Goal: Task Accomplishment & Management: Complete application form

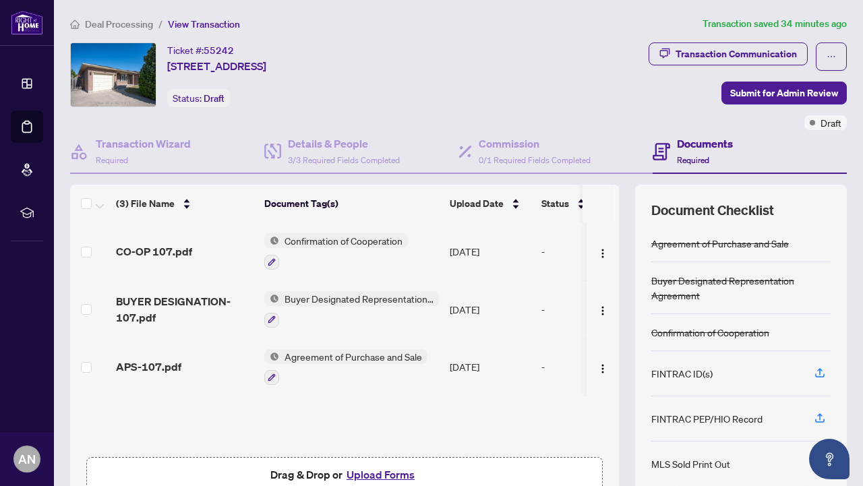
scroll to position [62, 0]
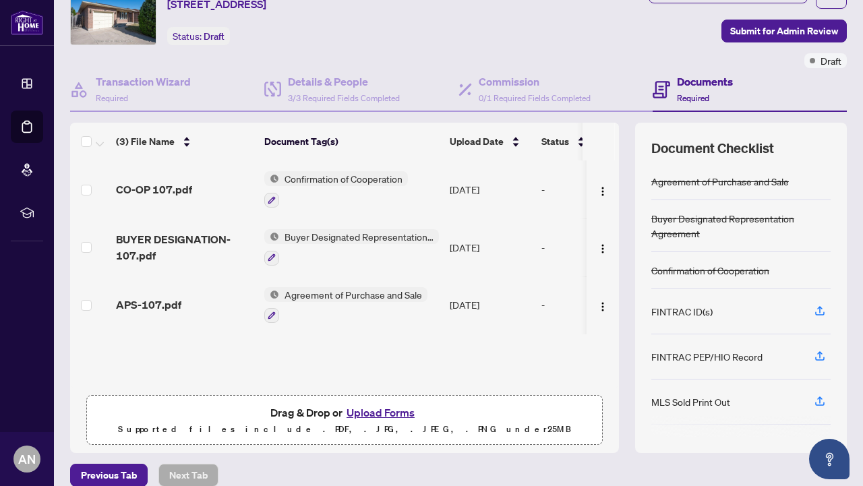
click at [775, 308] on div "FINTRAC ID(s)" at bounding box center [740, 311] width 179 height 45
click at [820, 309] on icon "button" at bounding box center [819, 309] width 5 height 7
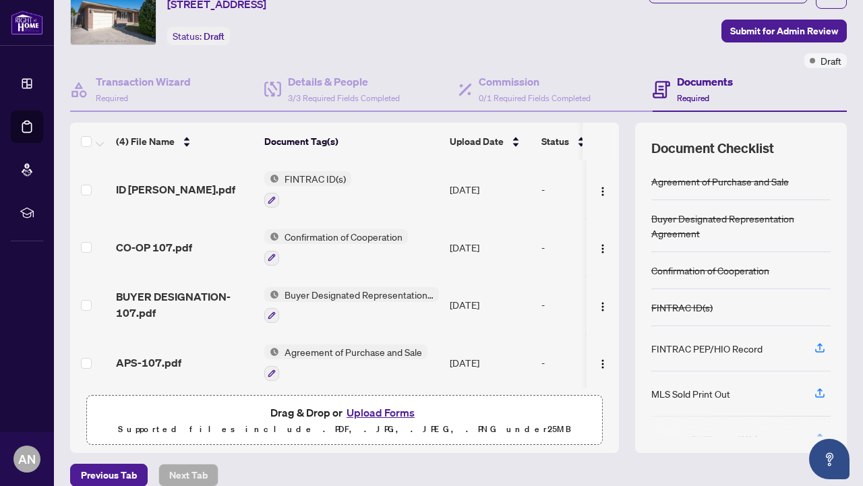
click at [756, 417] on div at bounding box center [740, 427] width 179 height 22
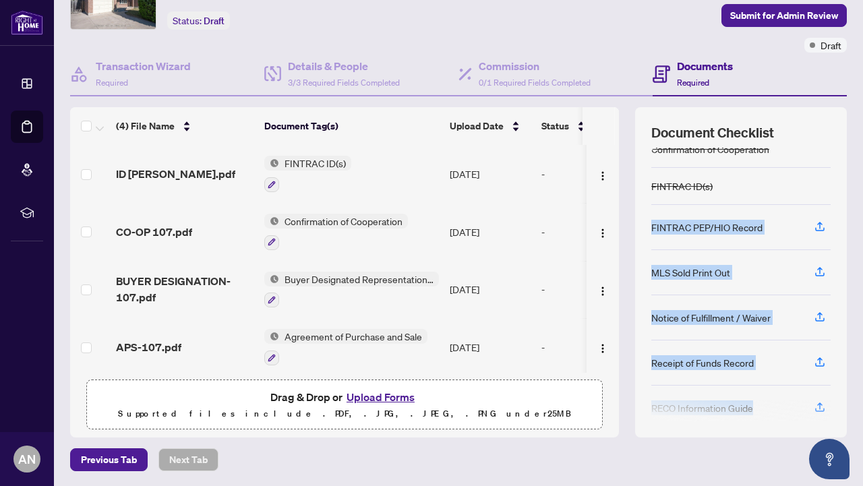
scroll to position [120, 0]
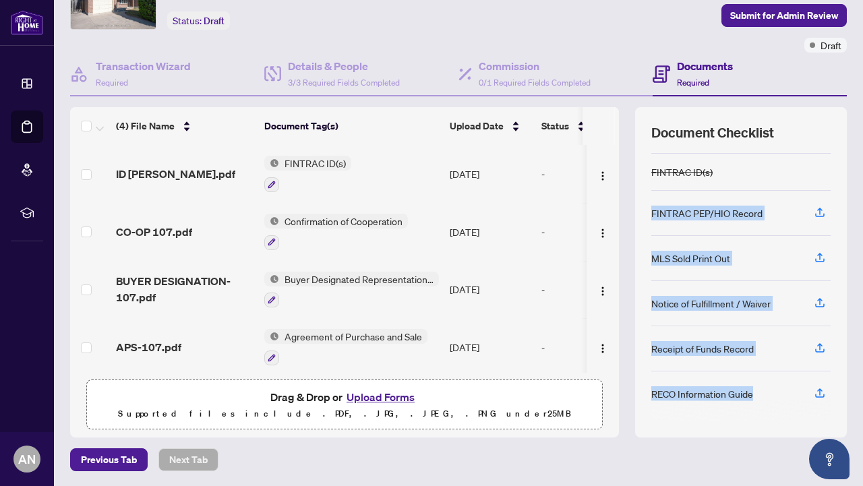
drag, startPoint x: 769, startPoint y: 301, endPoint x: 773, endPoint y: 408, distance: 106.6
click at [773, 408] on div "Agreement of Purchase and Sale Buyer Designated Representation Agreement Confir…" at bounding box center [740, 285] width 179 height 274
click at [814, 348] on icon "button" at bounding box center [820, 348] width 12 height 12
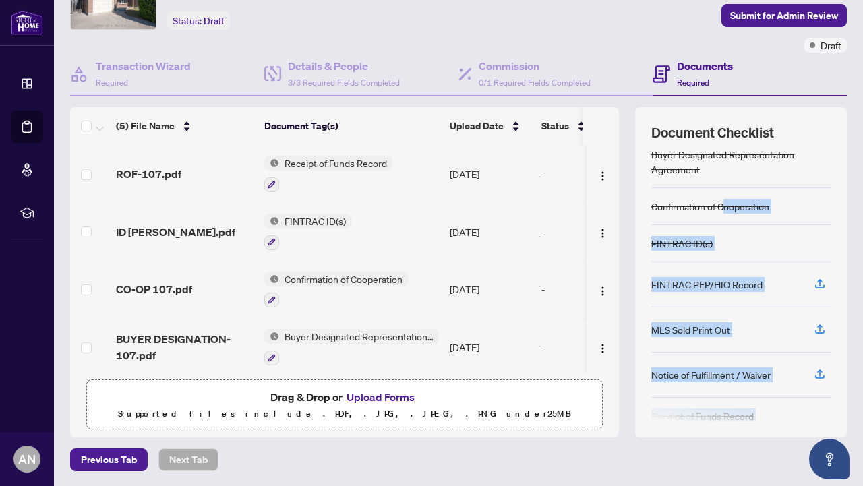
scroll to position [112, 0]
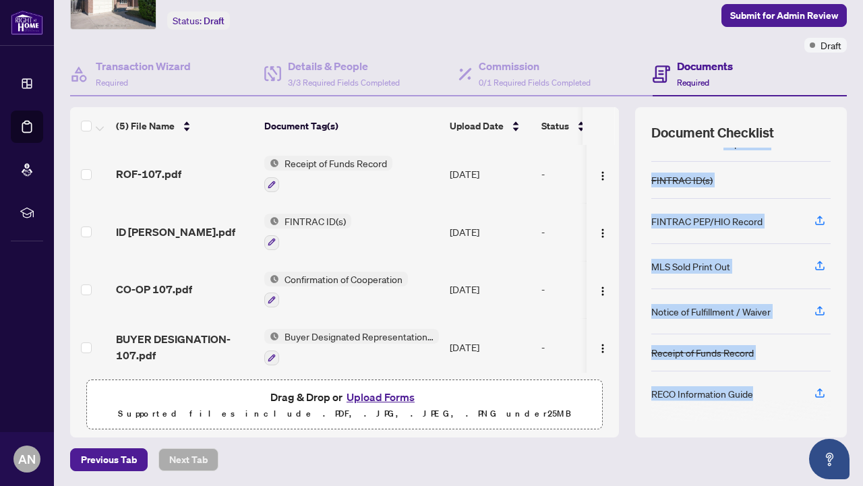
drag, startPoint x: 727, startPoint y: 251, endPoint x: 748, endPoint y: 409, distance: 159.2
click at [748, 409] on div "Agreement of Purchase and Sale Buyer Designated Representation Agreement Confir…" at bounding box center [740, 285] width 179 height 274
click at [738, 390] on div "RECO Information Guide" at bounding box center [702, 393] width 102 height 15
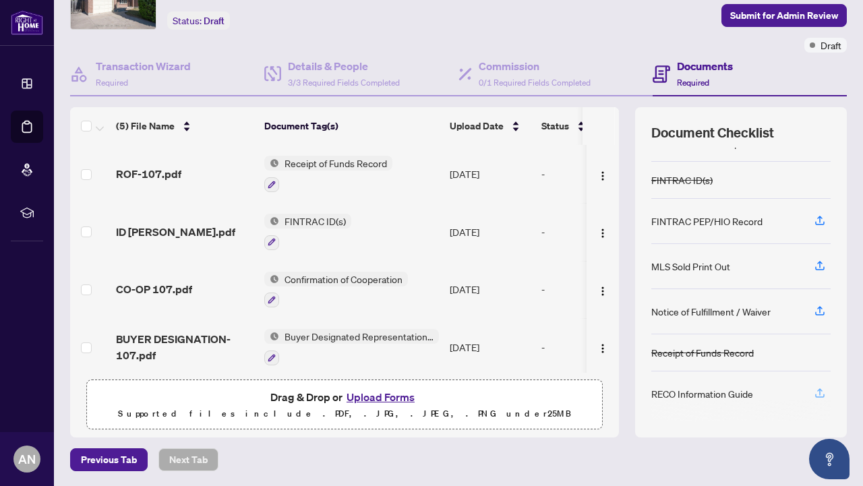
click at [819, 392] on icon "button" at bounding box center [819, 391] width 5 height 7
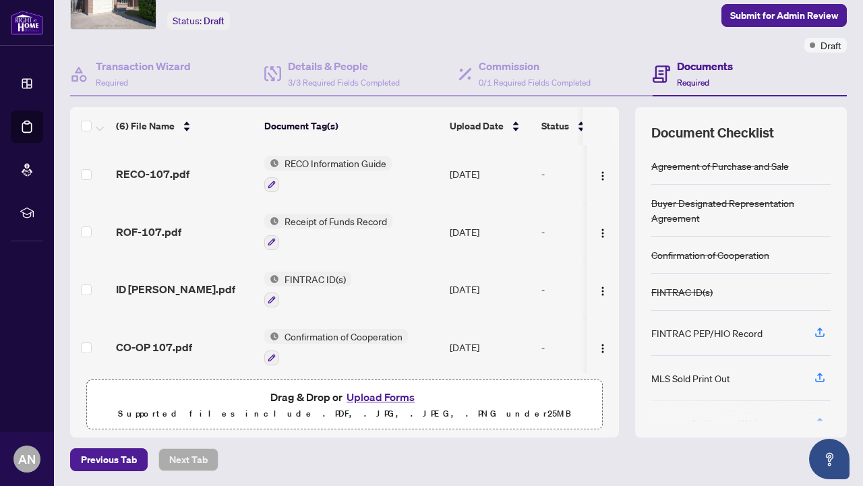
drag, startPoint x: 773, startPoint y: 400, endPoint x: 771, endPoint y: 367, distance: 32.5
click at [772, 397] on div "Agreement of Purchase and Sale Buyer Designated Representation Agreement Confir…" at bounding box center [740, 285] width 179 height 274
click at [764, 349] on div "Agreement of Purchase and Sale Buyer Designated Representation Agreement Confir…" at bounding box center [740, 285] width 179 height 274
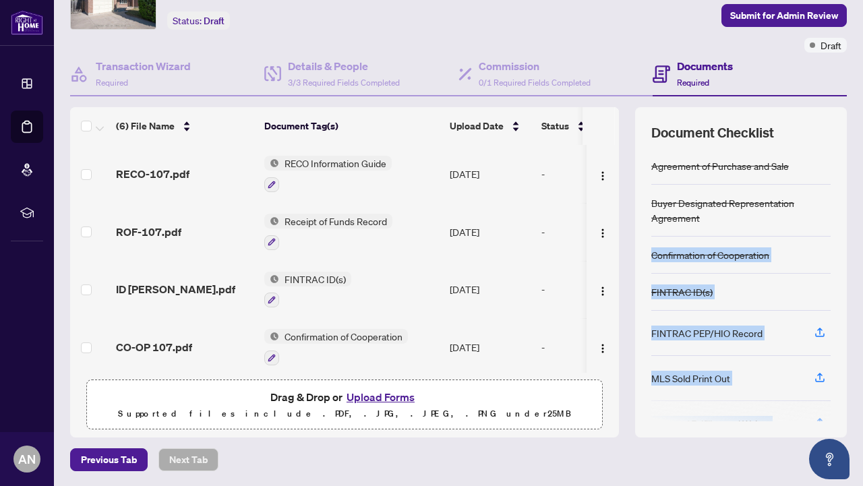
scroll to position [104, 0]
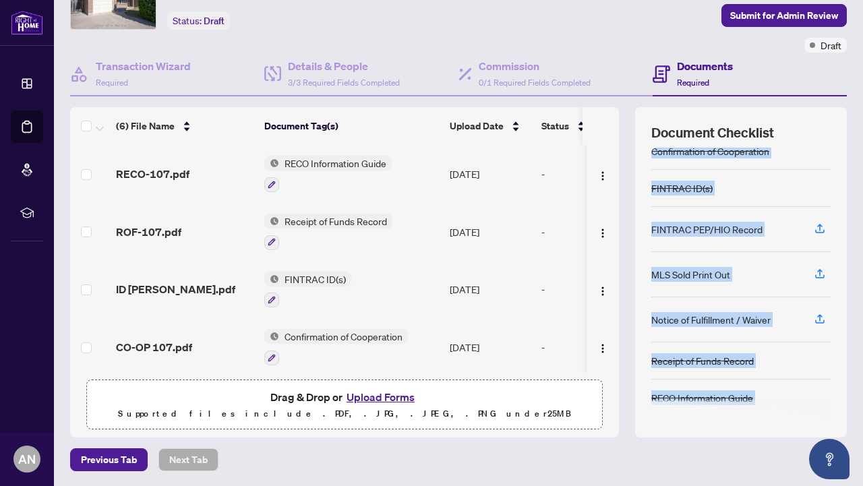
drag, startPoint x: 743, startPoint y: 222, endPoint x: 727, endPoint y: 475, distance: 253.3
click at [727, 475] on main "Deal Processing / View Transaction Transaction saved a few seconds ago Ticket #…" at bounding box center [458, 243] width 809 height 486
click at [383, 396] on button "Upload Forms" at bounding box center [380, 397] width 76 height 18
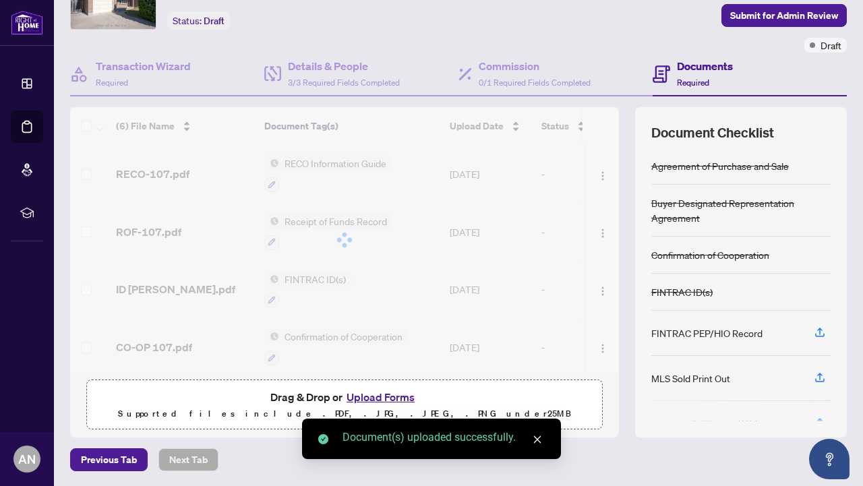
click at [626, 415] on div "(6) File Name Document Tag(s) Upload Date Status RECO-107.pdf RECO Information …" at bounding box center [458, 272] width 777 height 330
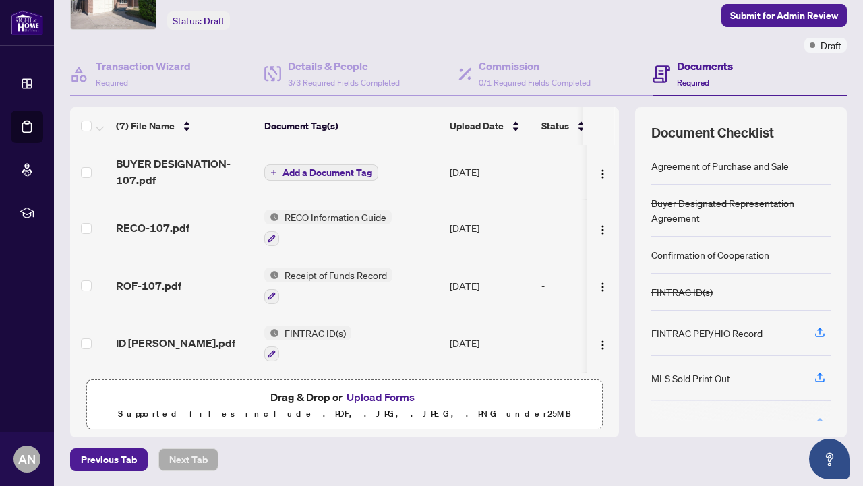
click at [387, 394] on button "Upload Forms" at bounding box center [380, 397] width 76 height 18
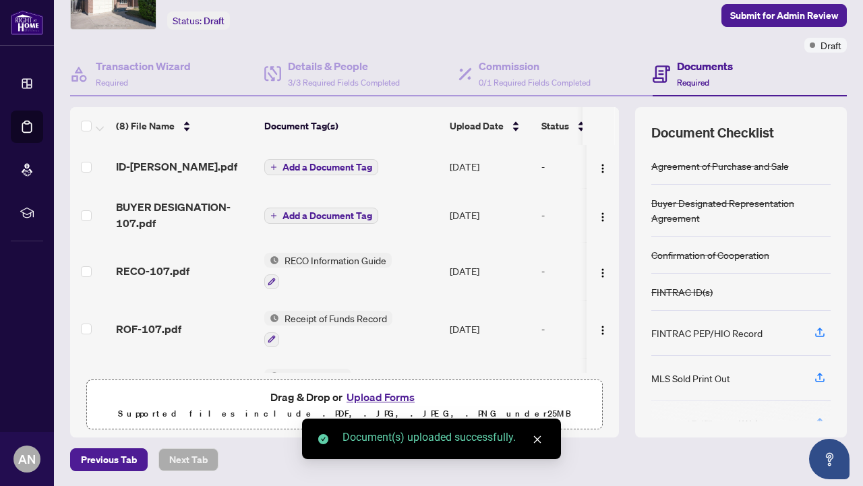
click at [386, 393] on button "Upload Forms" at bounding box center [380, 397] width 76 height 18
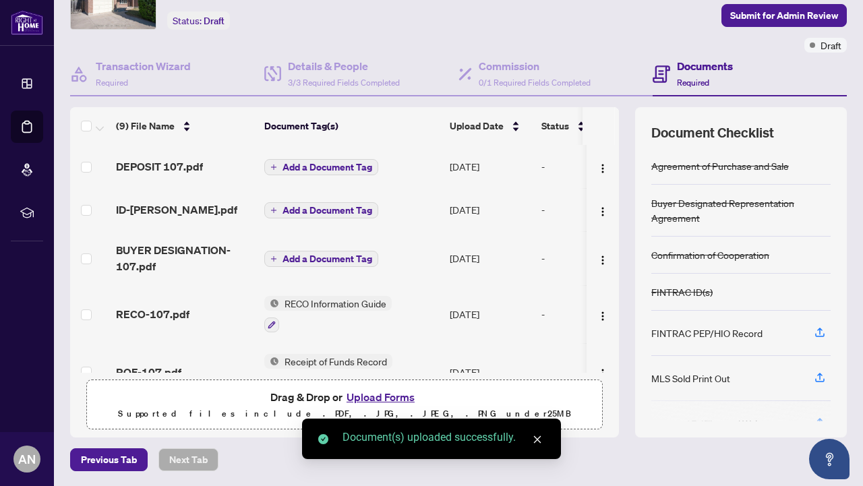
click at [628, 303] on div "(9) File Name Document Tag(s) Upload Date Status DEPOSIT 107.pdf Add a Document…" at bounding box center [458, 272] width 777 height 330
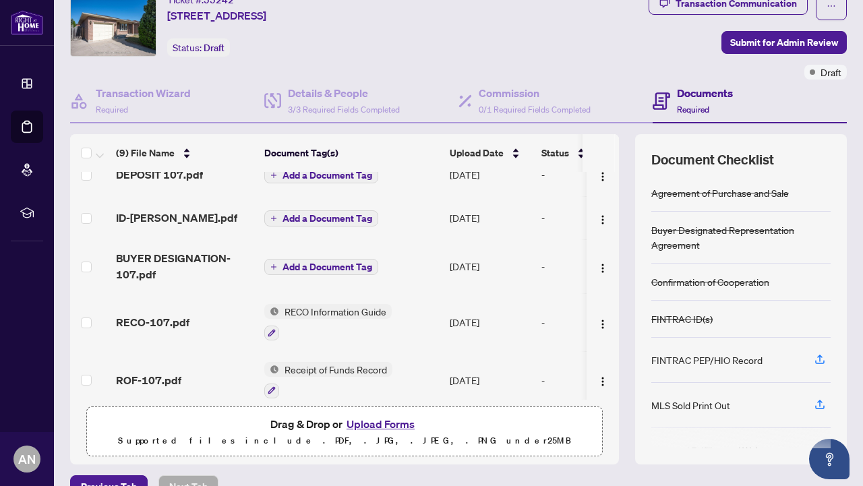
scroll to position [0, 0]
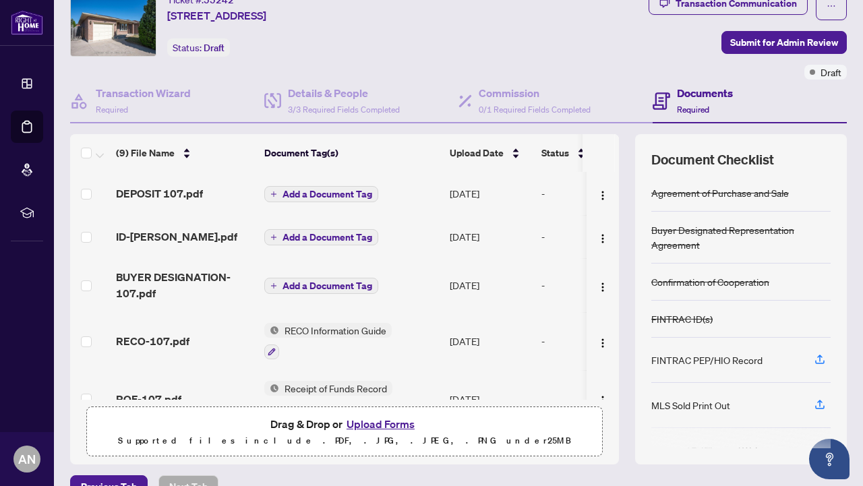
click at [618, 150] on th at bounding box center [617, 153] width 4 height 38
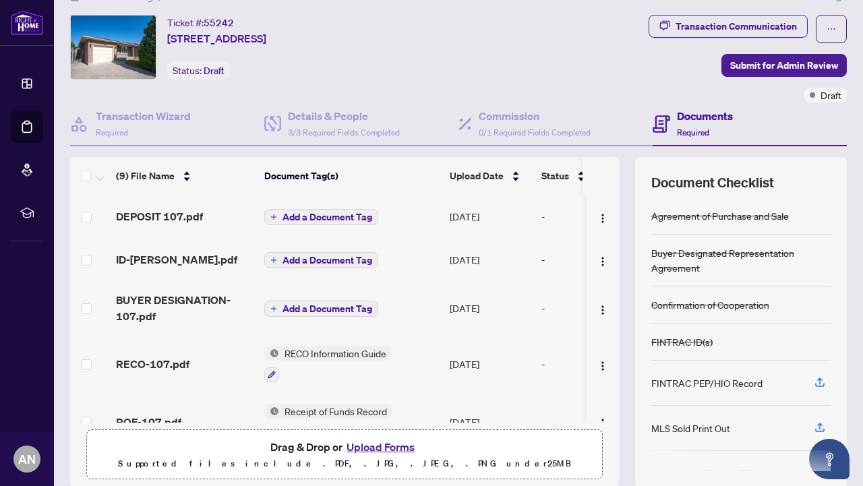
scroll to position [24, 0]
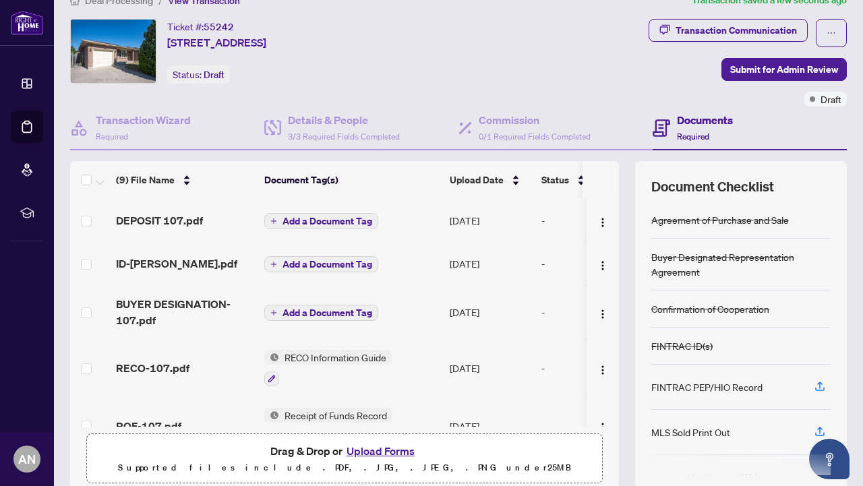
click at [630, 313] on div "(9) File Name Document Tag(s) Upload Date Status DEPOSIT 107.pdf Add a Document…" at bounding box center [458, 326] width 777 height 330
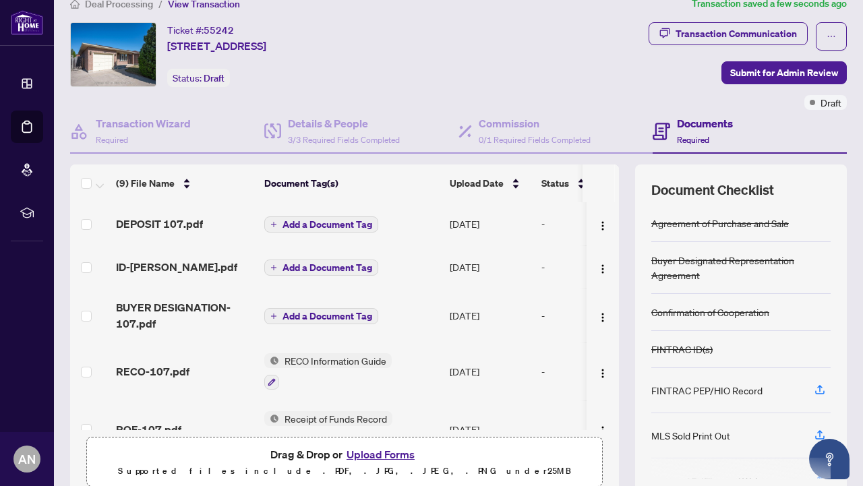
scroll to position [0, 0]
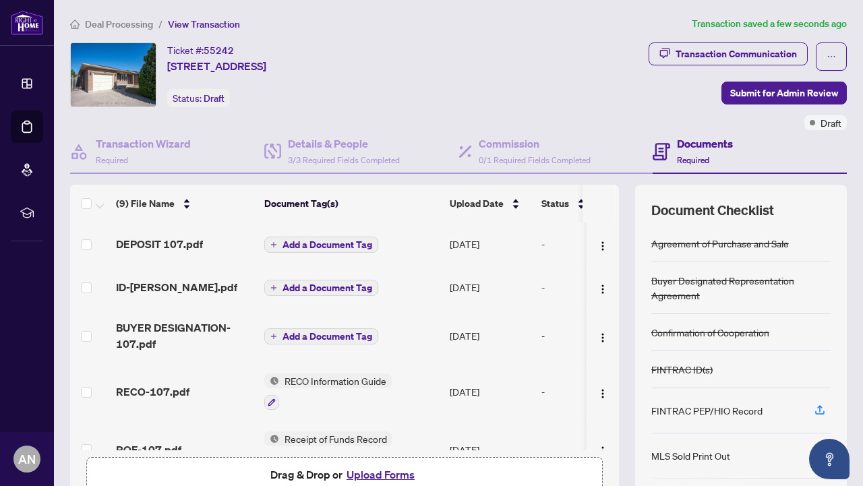
click at [700, 144] on h4 "Documents" at bounding box center [705, 144] width 56 height 16
click at [396, 474] on button "Upload Forms" at bounding box center [380, 475] width 76 height 18
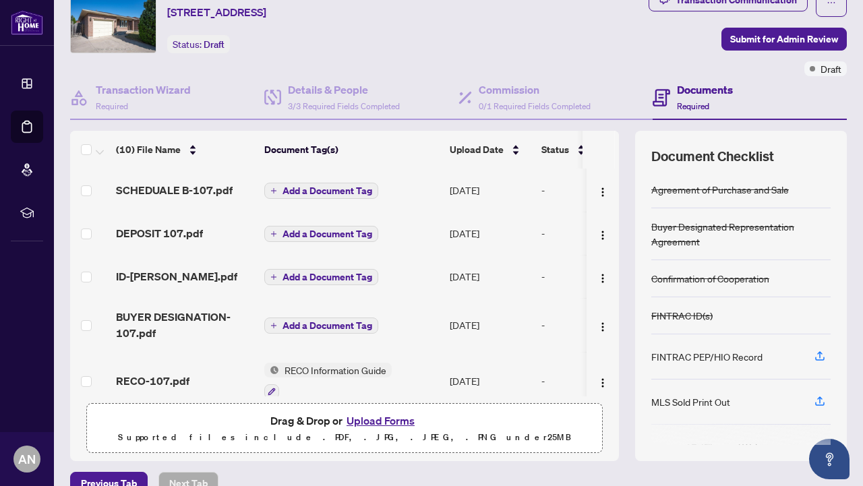
click at [616, 150] on th at bounding box center [617, 150] width 4 height 38
click at [342, 274] on span "Add a Document Tag" at bounding box center [327, 276] width 90 height 9
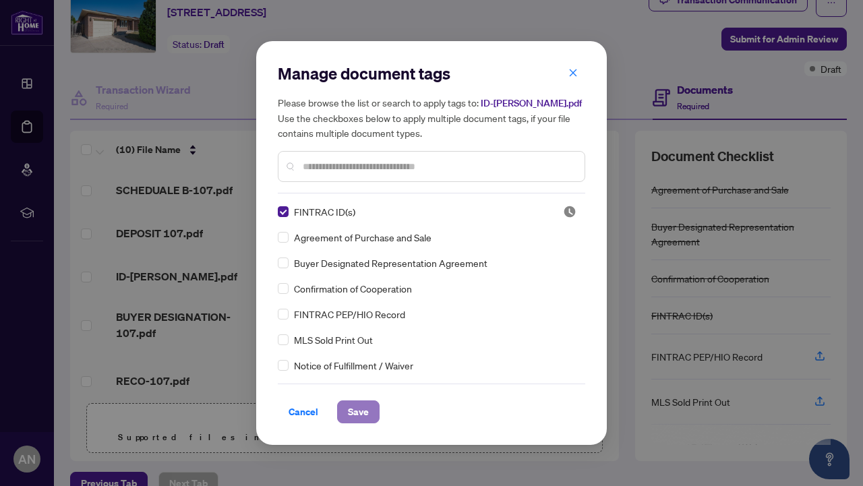
click at [352, 408] on span "Save" at bounding box center [358, 412] width 21 height 22
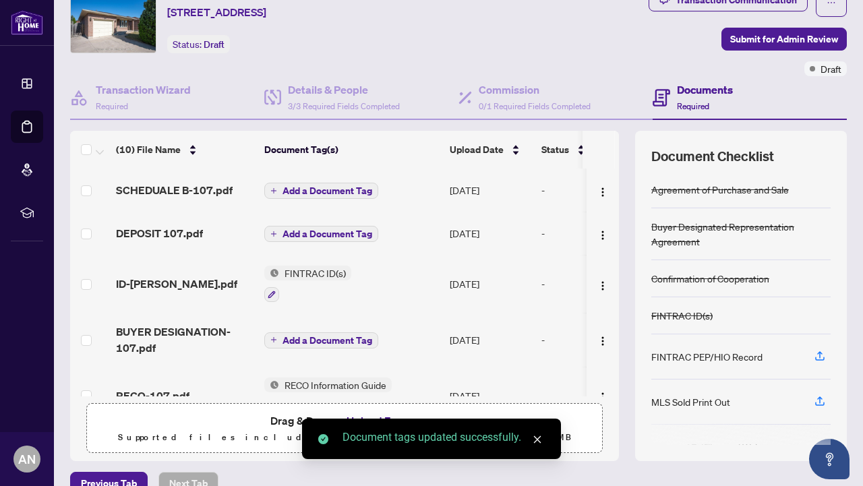
click at [340, 232] on span "Add a Document Tag" at bounding box center [327, 233] width 90 height 9
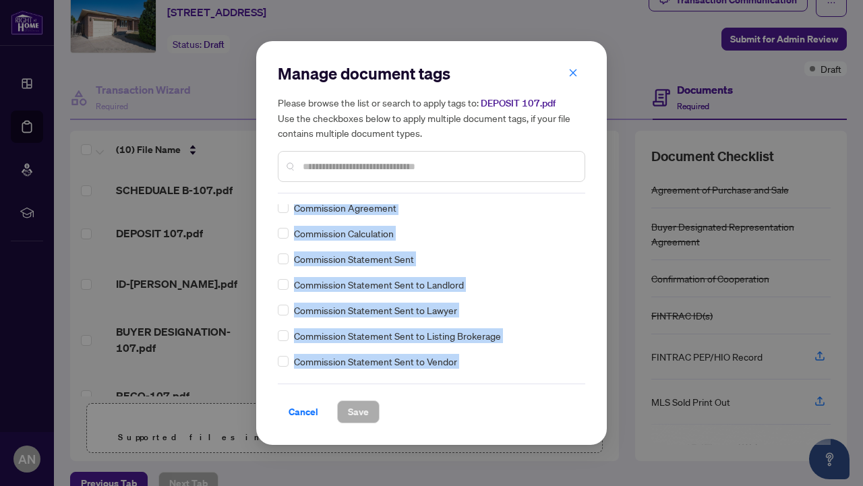
drag, startPoint x: 493, startPoint y: 217, endPoint x: 500, endPoint y: 382, distance: 164.7
click at [500, 382] on div "Manage document tags Please browse the list or search to apply tags to: DEPOSIT…" at bounding box center [431, 243] width 307 height 361
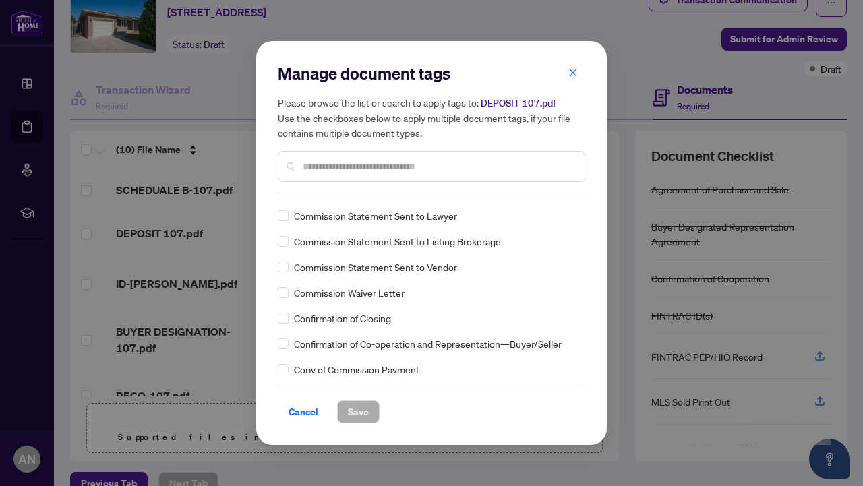
drag, startPoint x: 500, startPoint y: 389, endPoint x: 454, endPoint y: 334, distance: 71.8
click at [513, 278] on div "Manage document tags Please browse the list or search to apply tags to: DEPOSIT…" at bounding box center [431, 243] width 307 height 361
click at [514, 347] on div "Agreement of Purchase and Sale Buyer Designated Representation Agreement Confir…" at bounding box center [431, 288] width 307 height 169
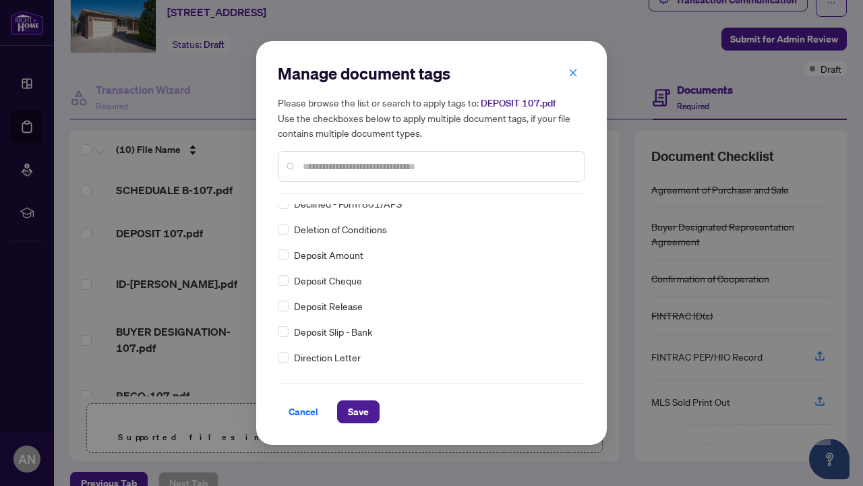
scroll to position [0, 0]
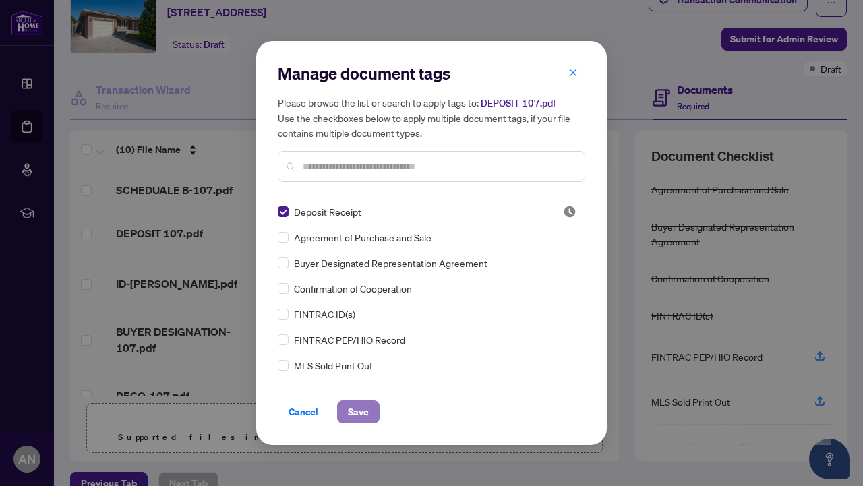
click at [357, 413] on span "Save" at bounding box center [358, 412] width 21 height 22
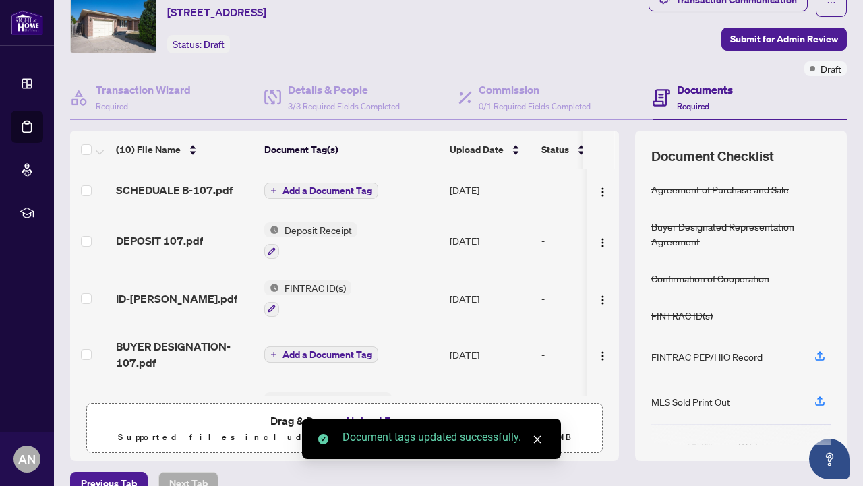
click at [356, 187] on span "Add a Document Tag" at bounding box center [327, 190] width 90 height 9
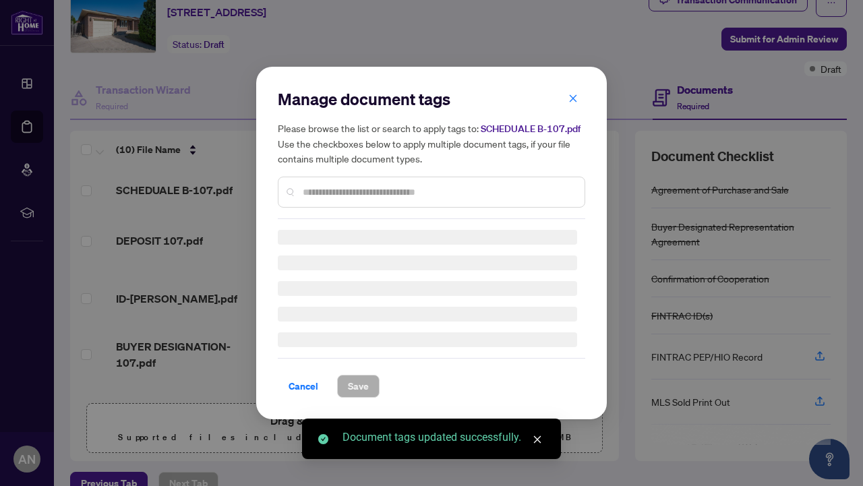
click at [448, 193] on div "Manage document tags Please browse the list or search to apply tags to: SCHEDUA…" at bounding box center [431, 153] width 307 height 131
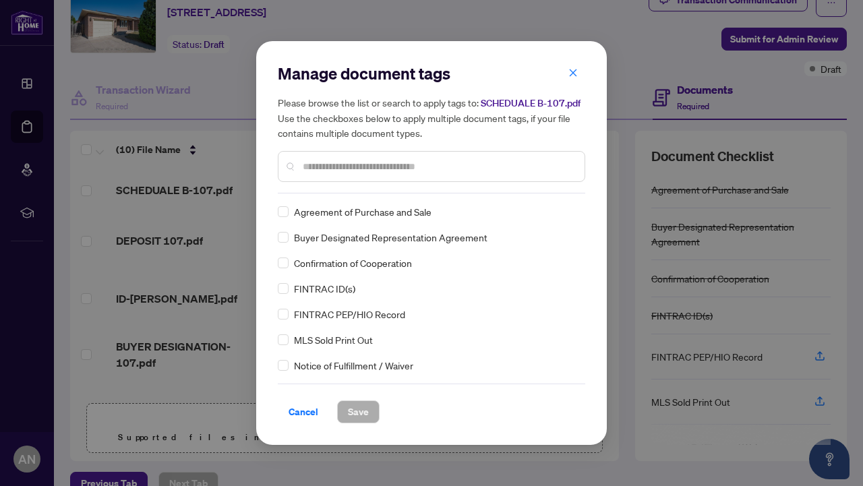
click at [368, 173] on input "text" at bounding box center [438, 166] width 271 height 15
type input "*"
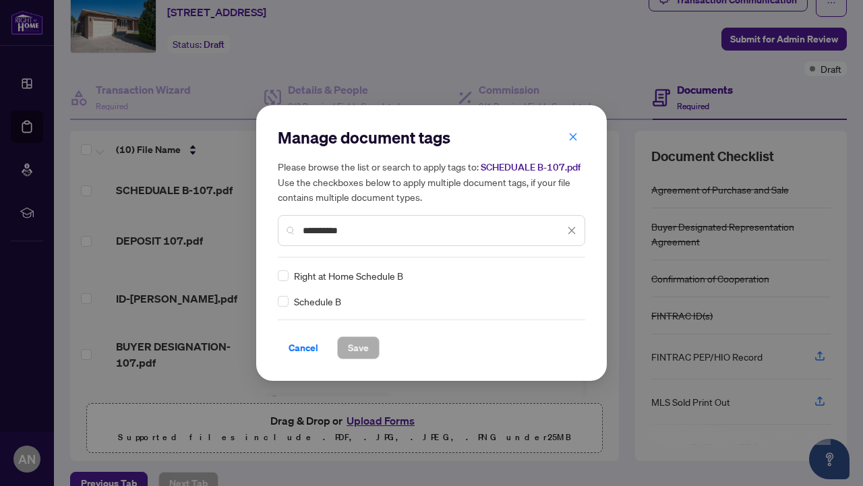
type input "**********"
click at [351, 352] on span "Save" at bounding box center [358, 348] width 21 height 22
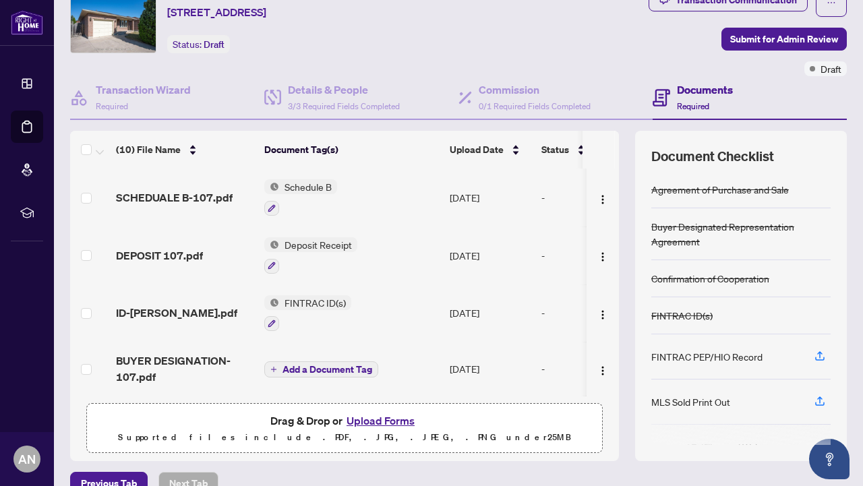
click at [620, 309] on div "(10) File Name Document Tag(s) Upload Date Status SCHEDUALE B-107.pdf Schedule …" at bounding box center [458, 296] width 777 height 330
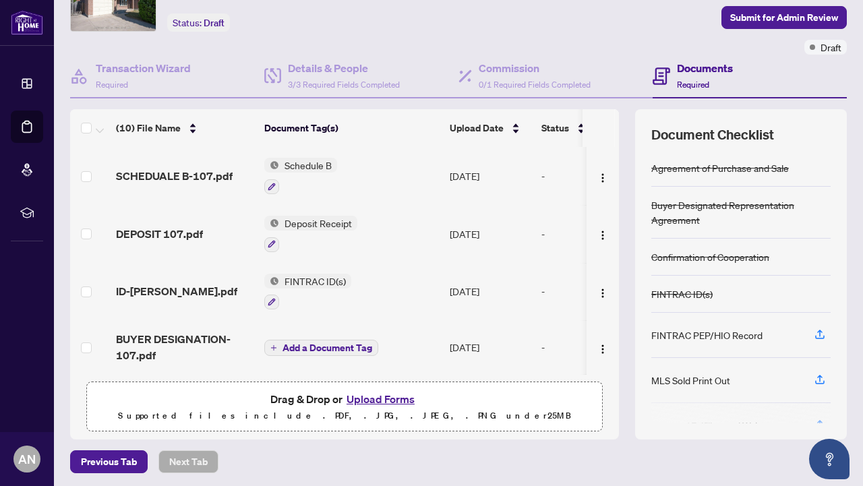
scroll to position [78, 0]
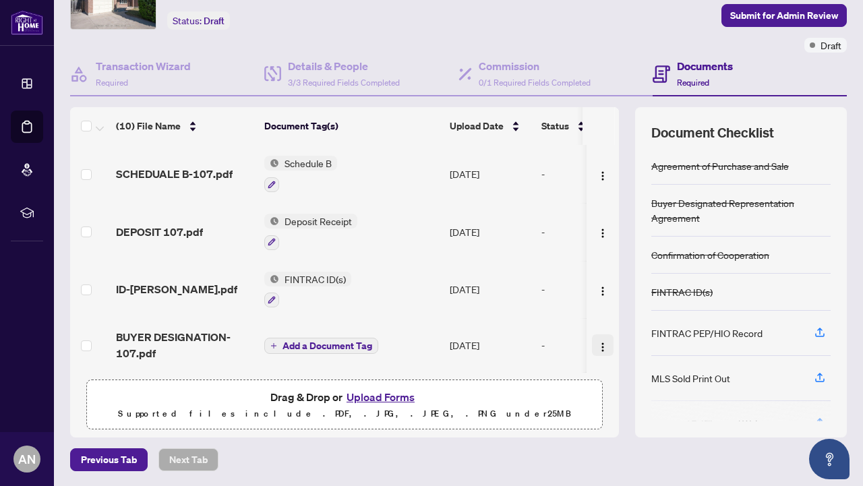
click at [599, 342] on img "button" at bounding box center [602, 347] width 11 height 11
click at [623, 351] on div "(10) File Name Document Tag(s) Upload Date Status SCHEDUALE B-107.pdf Schedule …" at bounding box center [458, 272] width 777 height 330
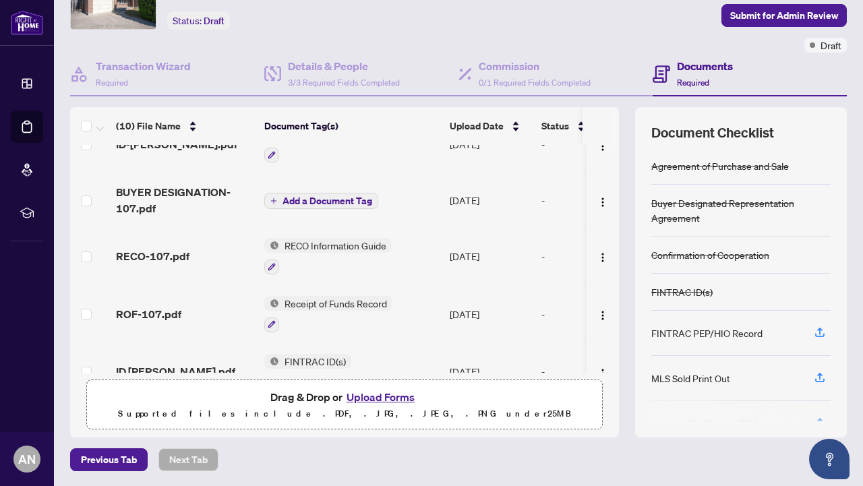
scroll to position [0, 0]
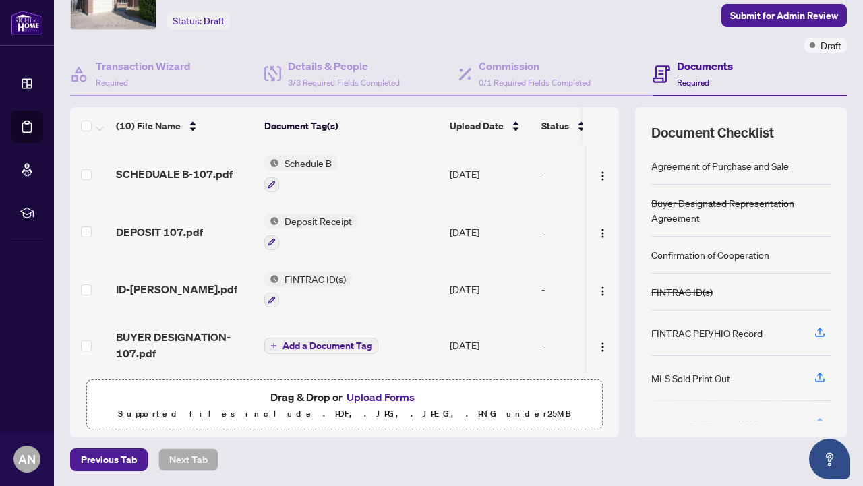
click at [384, 398] on button "Upload Forms" at bounding box center [380, 397] width 76 height 18
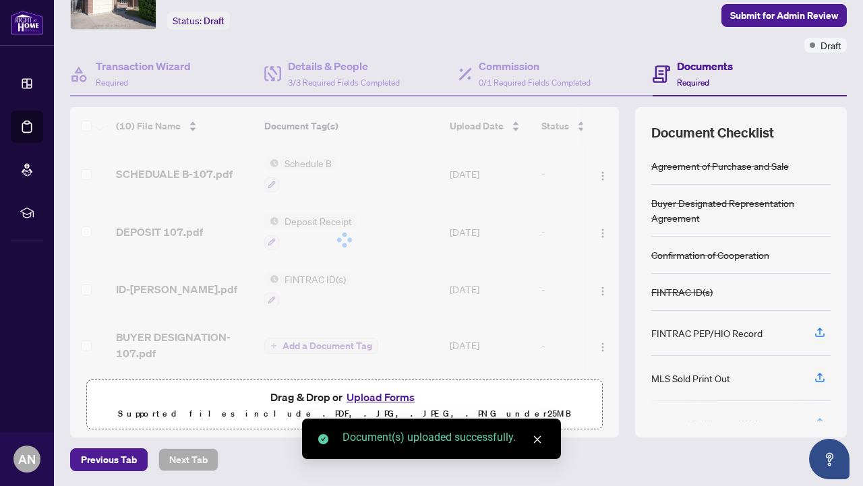
click at [380, 398] on button "Upload Forms" at bounding box center [380, 397] width 76 height 18
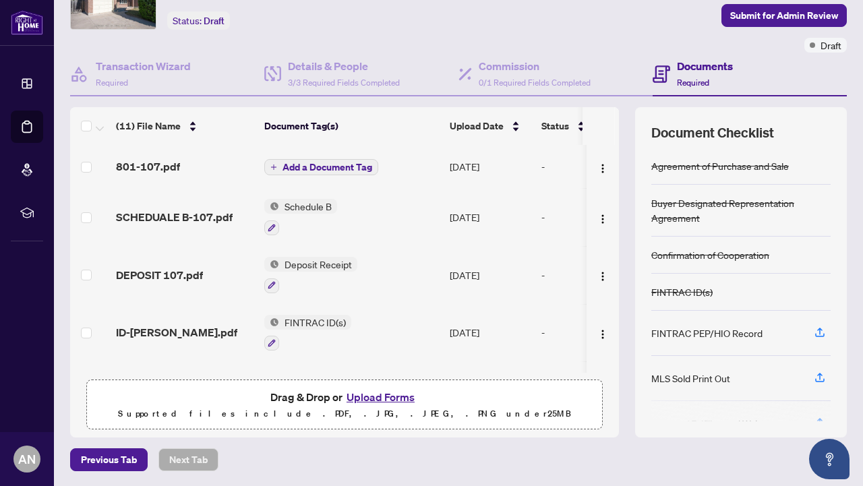
click at [344, 166] on span "Add a Document Tag" at bounding box center [327, 166] width 90 height 9
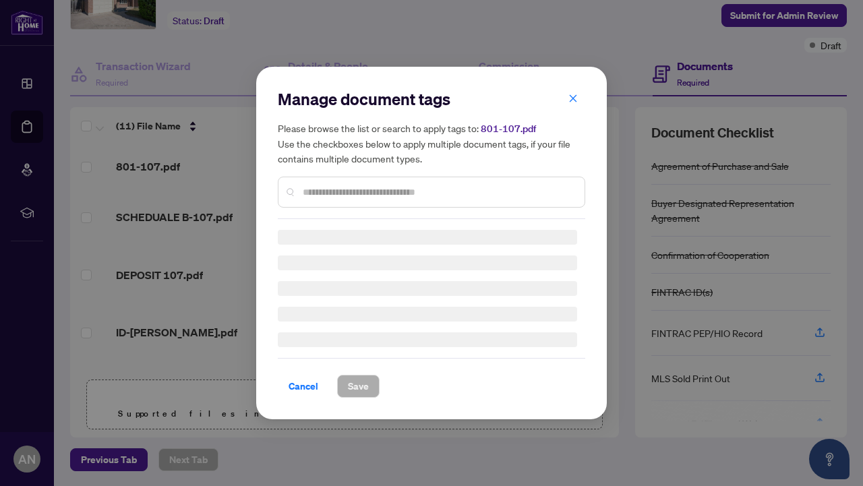
click at [359, 186] on div "Manage document tags Please browse the list or search to apply tags to: 801-107…" at bounding box center [431, 153] width 307 height 131
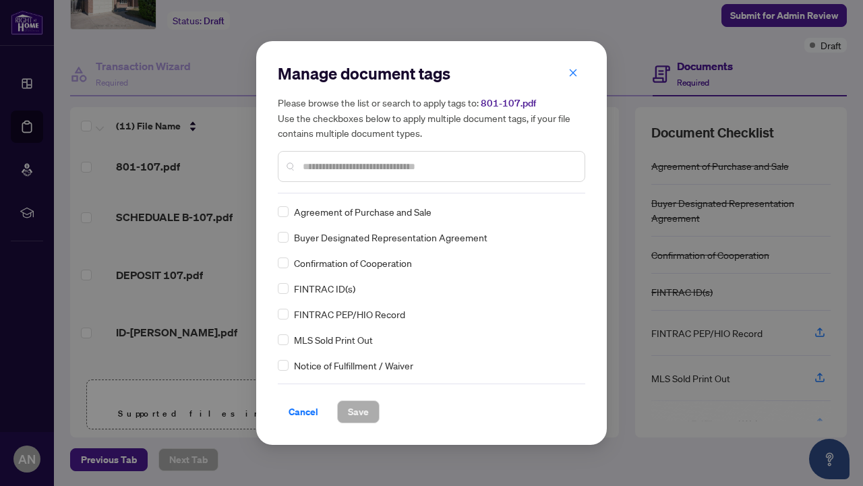
click at [330, 163] on input "text" at bounding box center [438, 166] width 271 height 15
type input "*"
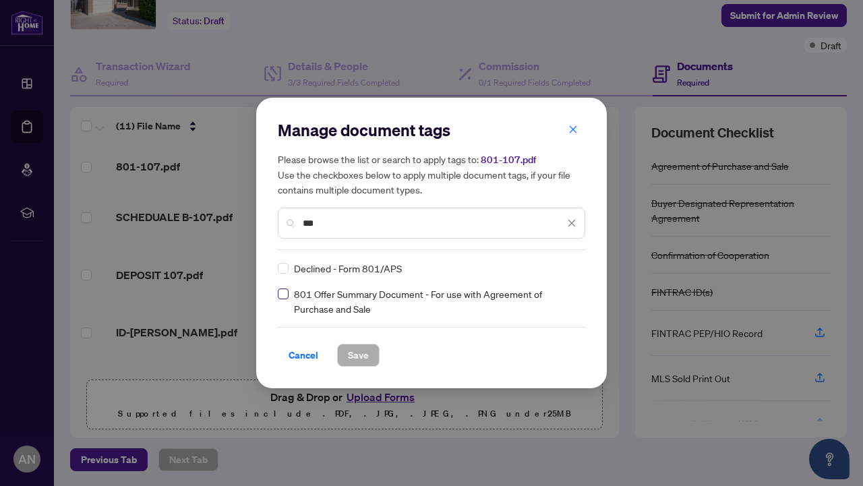
type input "***"
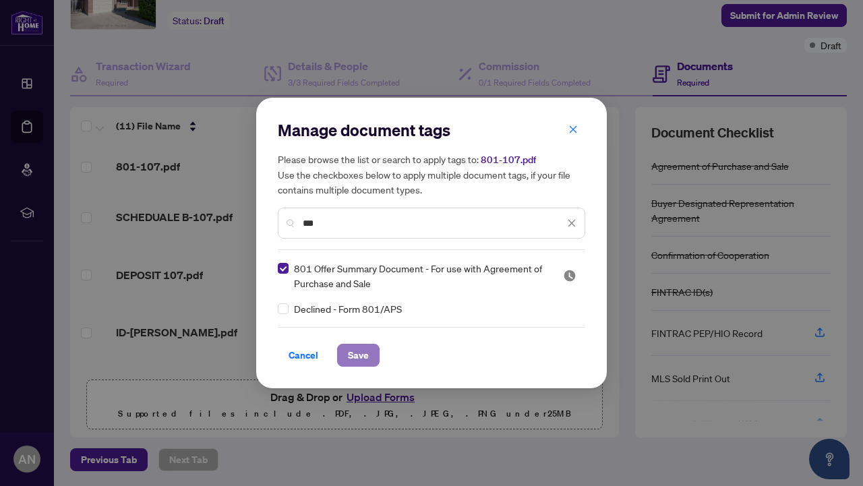
click at [349, 357] on span "Save" at bounding box center [358, 355] width 21 height 22
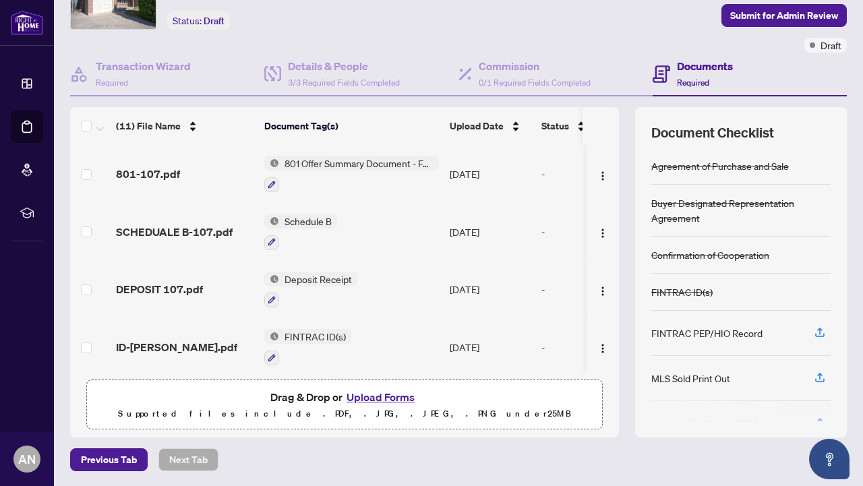
click at [627, 382] on div "(11) File Name Document Tag(s) Upload Date Status 801-107.pdf 801 Offer Summary…" at bounding box center [458, 272] width 777 height 330
click at [638, 466] on div "Previous Tab Next Tab" at bounding box center [458, 459] width 777 height 23
click at [733, 332] on div "FINTRAC PEP/HIO Record" at bounding box center [706, 333] width 111 height 15
click at [767, 17] on span "Submit for Admin Review" at bounding box center [784, 16] width 108 height 22
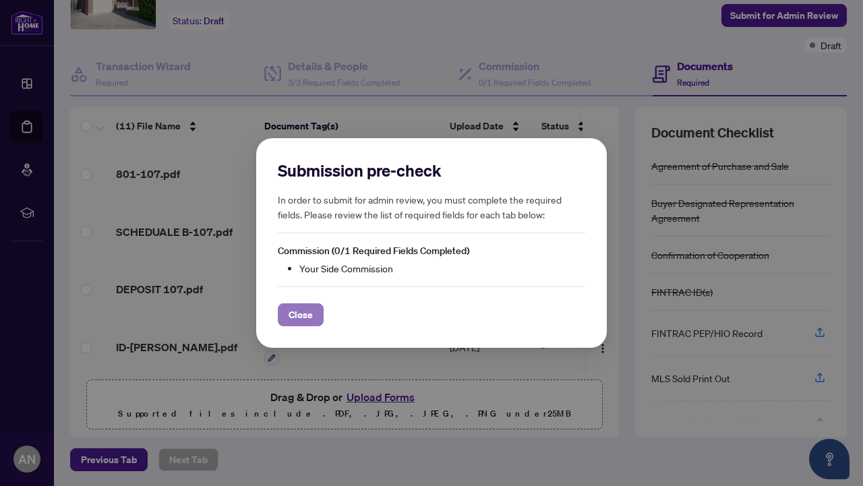
click at [306, 311] on span "Close" at bounding box center [301, 315] width 24 height 22
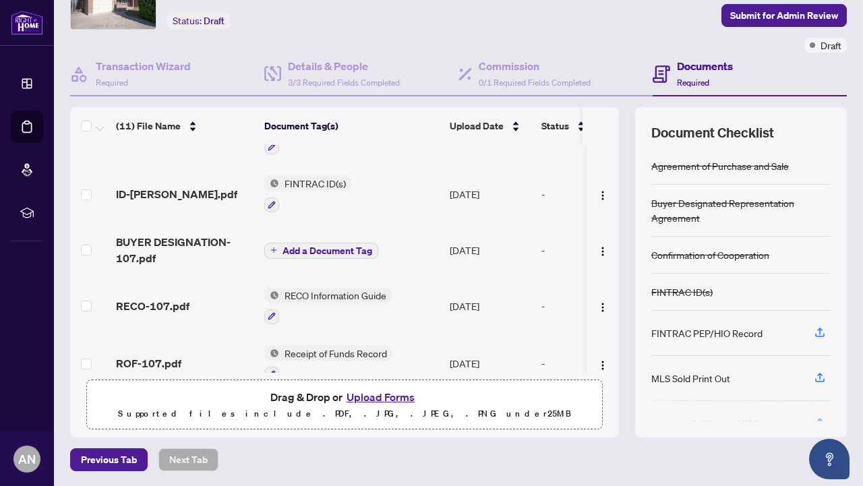
scroll to position [197, 0]
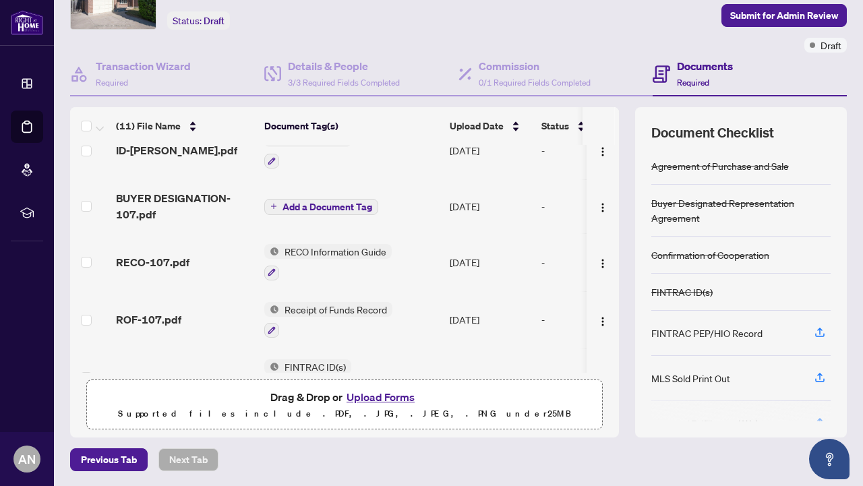
click at [630, 421] on div "(11) File Name Document Tag(s) Upload Date Status 801-107.pdf 801 Offer Summary…" at bounding box center [458, 272] width 777 height 330
click at [831, 459] on icon "Open asap" at bounding box center [829, 459] width 17 height 17
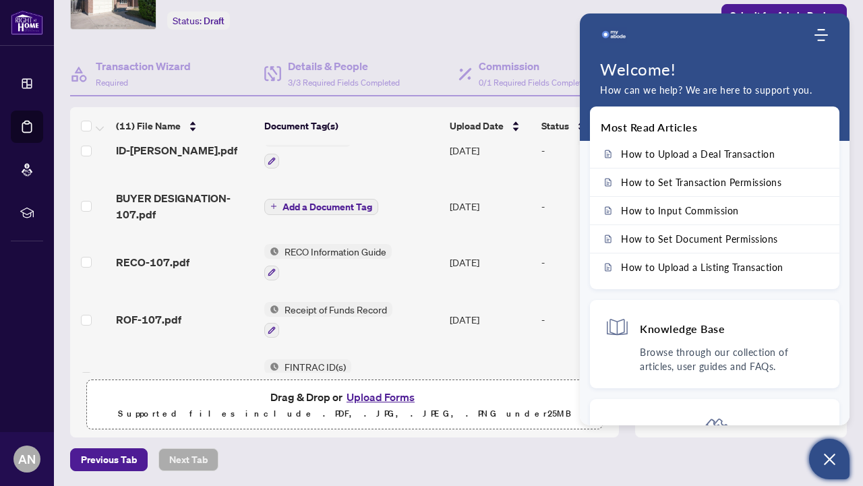
scroll to position [0, 0]
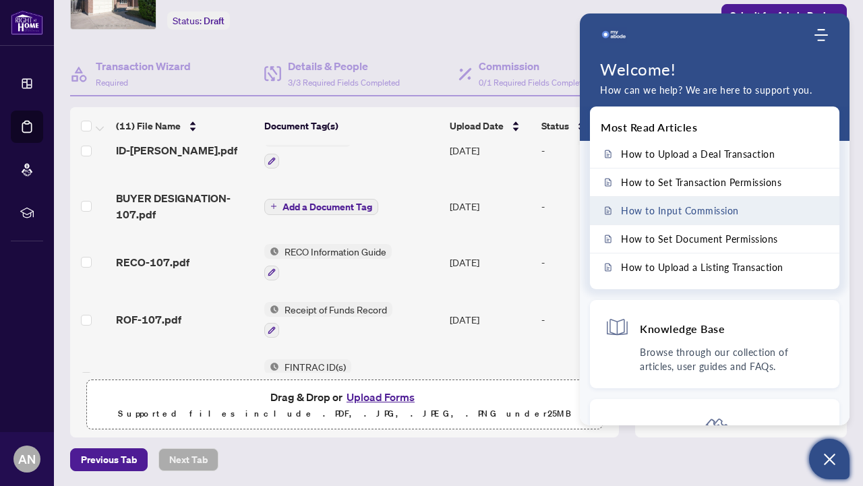
click at [713, 208] on span "How to Input Commission" at bounding box center [680, 210] width 118 height 11
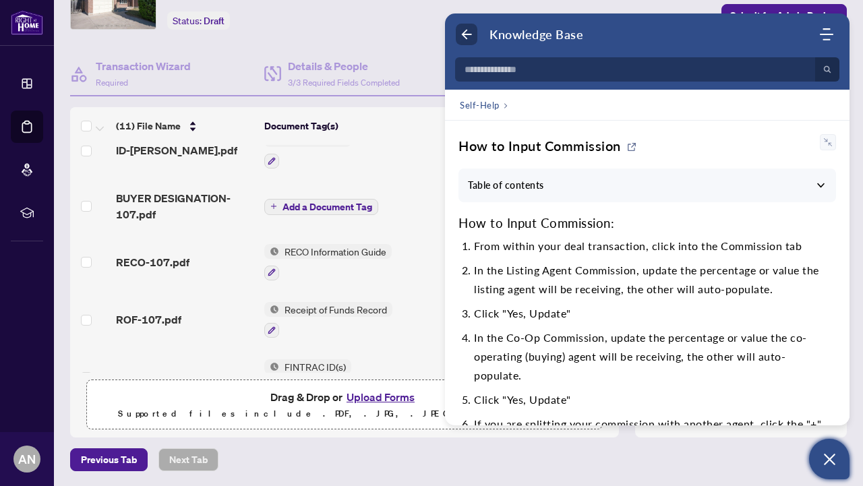
click at [471, 36] on icon "Back" at bounding box center [466, 34] width 13 height 13
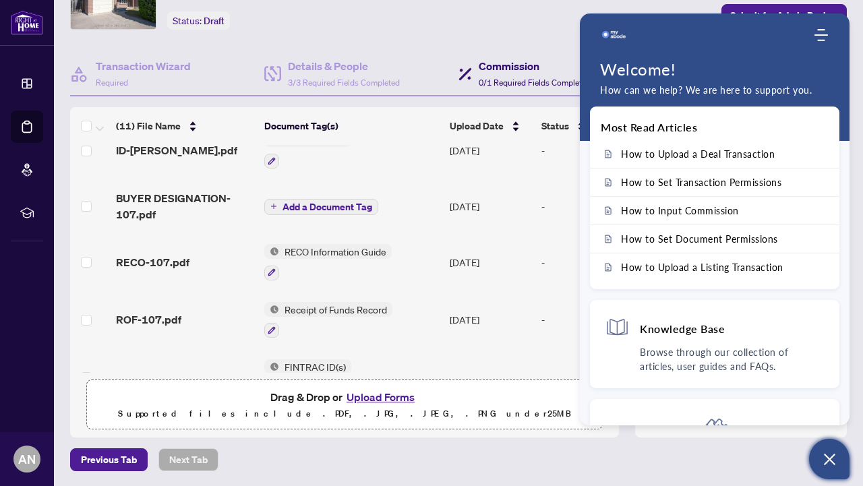
click at [518, 70] on h4 "Commission" at bounding box center [535, 66] width 112 height 16
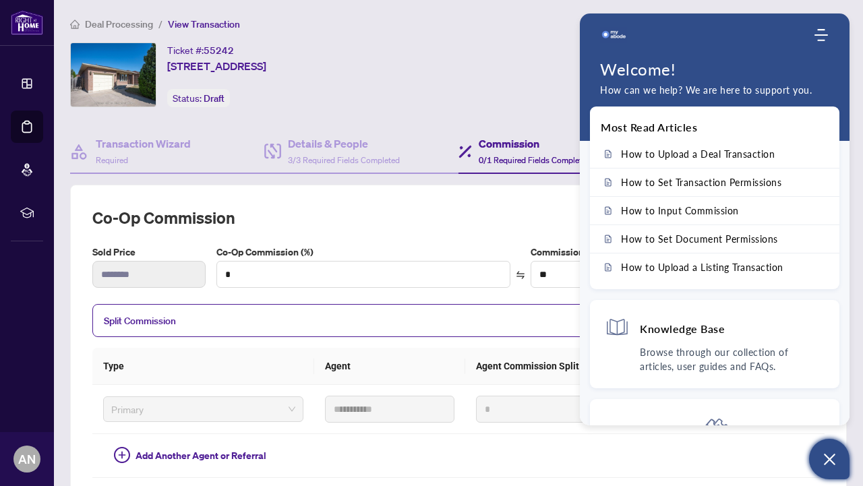
click at [455, 101] on div "Ticket #: 55242 [STREET_ADDRESS][PERSON_NAME] Status: Draft" at bounding box center [262, 74] width 385 height 65
click at [616, 34] on img "Company logo" at bounding box center [613, 35] width 27 height 27
click at [814, 36] on icon "Modules Menu" at bounding box center [820, 34] width 13 height 13
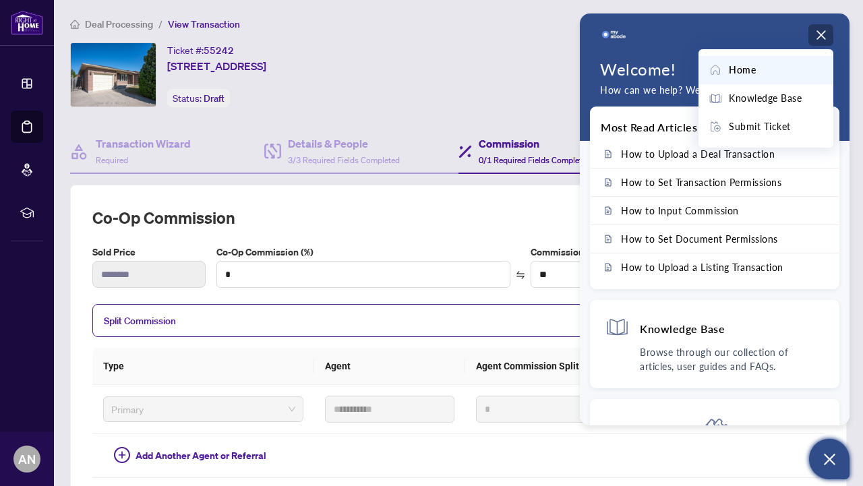
click at [555, 97] on div "Transaction Communication Submit for Admin Review Draft" at bounding box center [654, 86] width 392 height 88
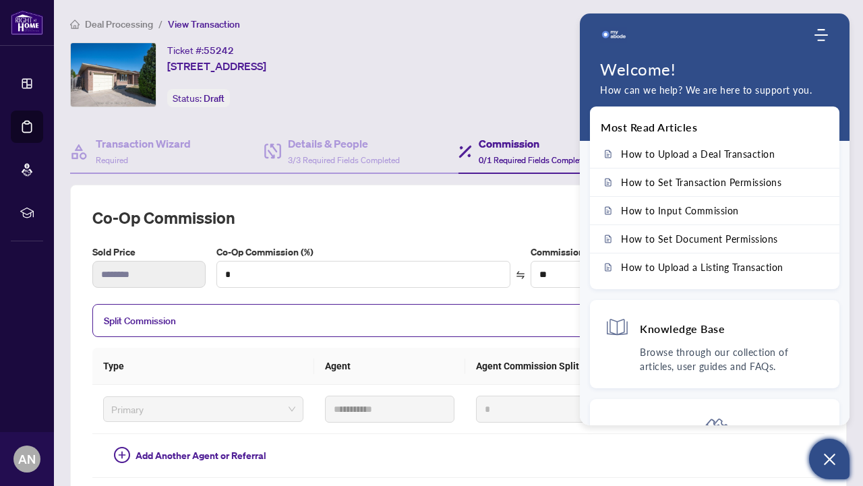
click at [820, 457] on button "Open asap" at bounding box center [829, 459] width 40 height 40
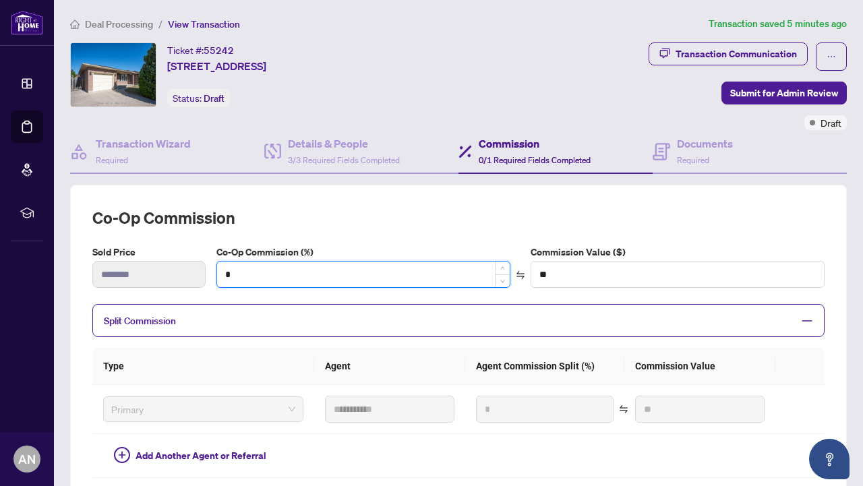
click at [239, 275] on input "*" at bounding box center [363, 275] width 293 height 26
type input "*"
type input "*******"
type input "***"
type input "*******"
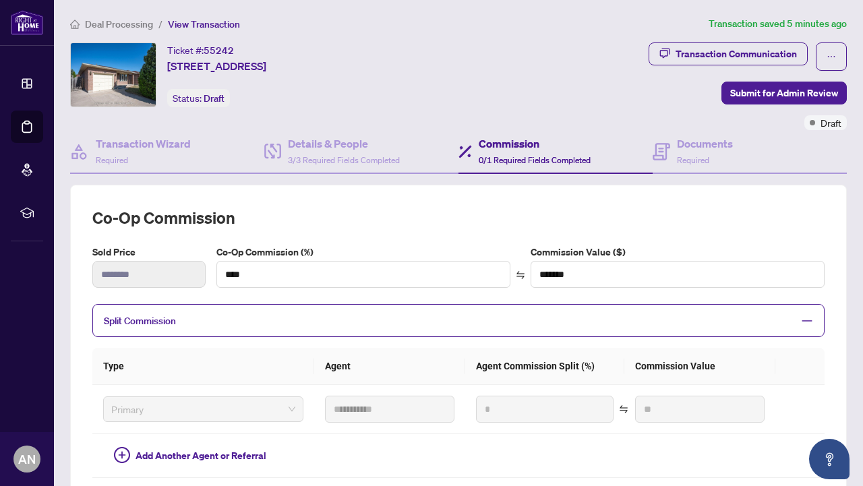
type input "***"
click at [293, 359] on th "Type" at bounding box center [203, 366] width 222 height 37
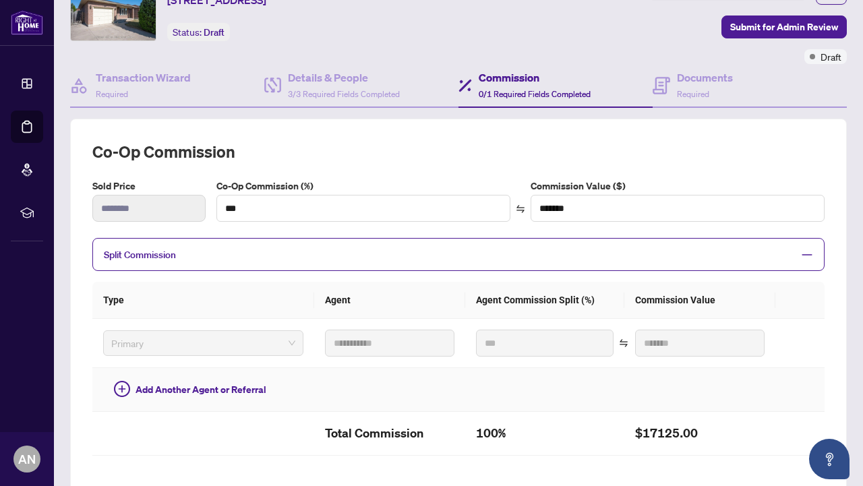
type input "***"
type input "*******"
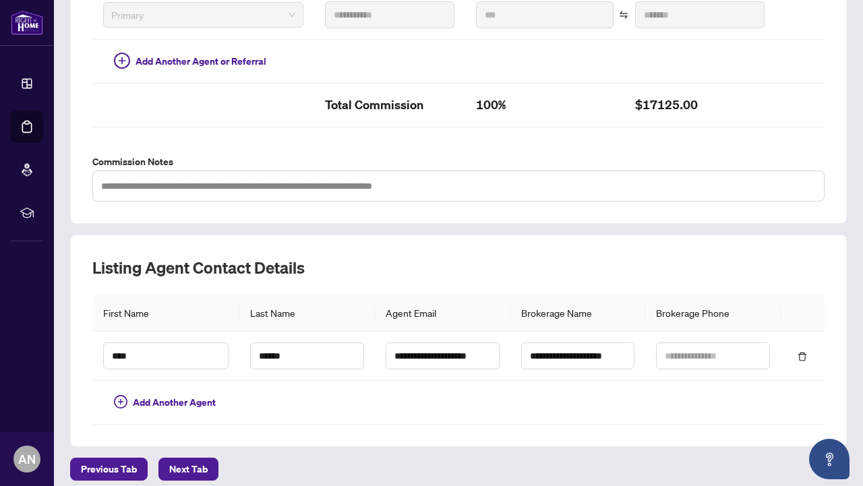
scroll to position [404, 0]
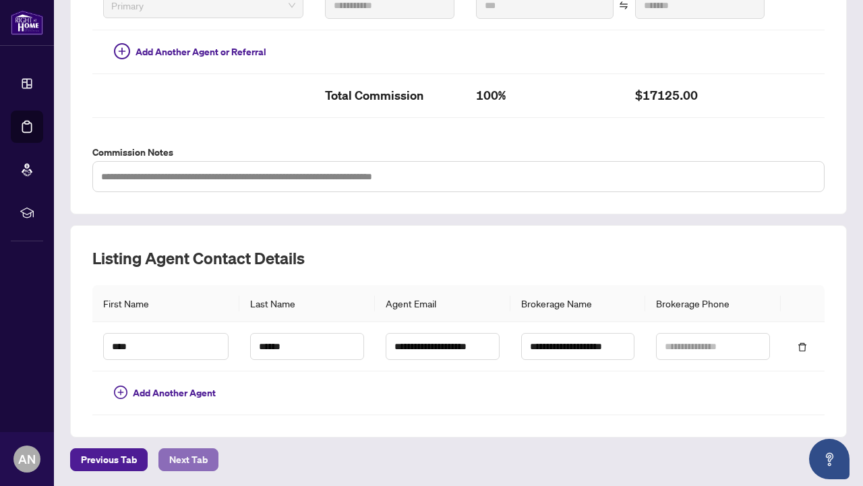
click at [177, 458] on span "Next Tab" at bounding box center [188, 460] width 38 height 22
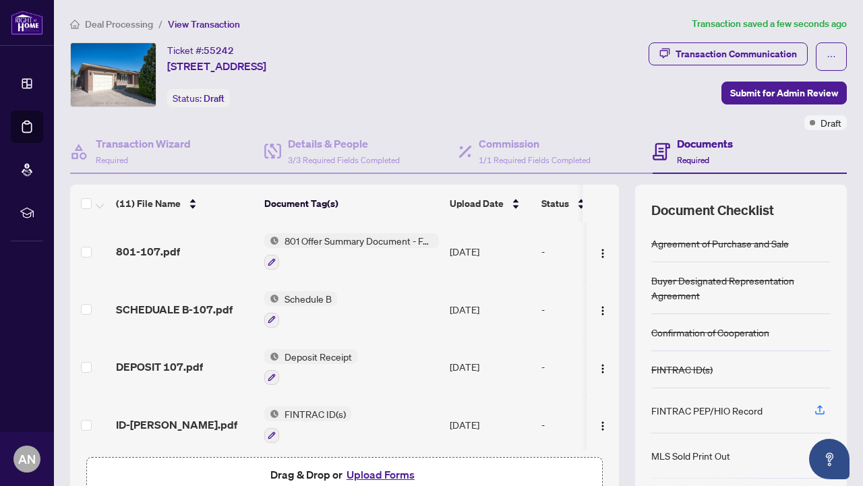
click at [690, 139] on h4 "Documents" at bounding box center [705, 144] width 56 height 16
click at [787, 92] on span "Submit for Admin Review" at bounding box center [784, 93] width 108 height 22
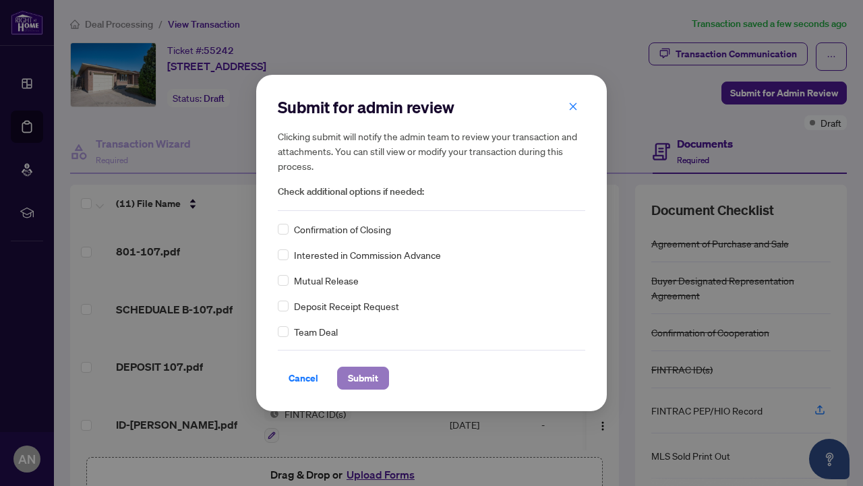
click at [362, 380] on span "Submit" at bounding box center [363, 378] width 30 height 22
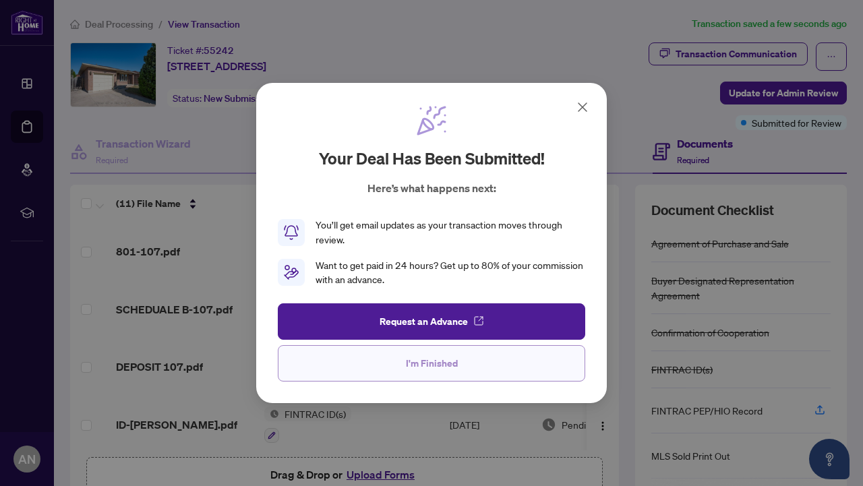
click at [433, 361] on span "I'm Finished" at bounding box center [432, 364] width 52 height 22
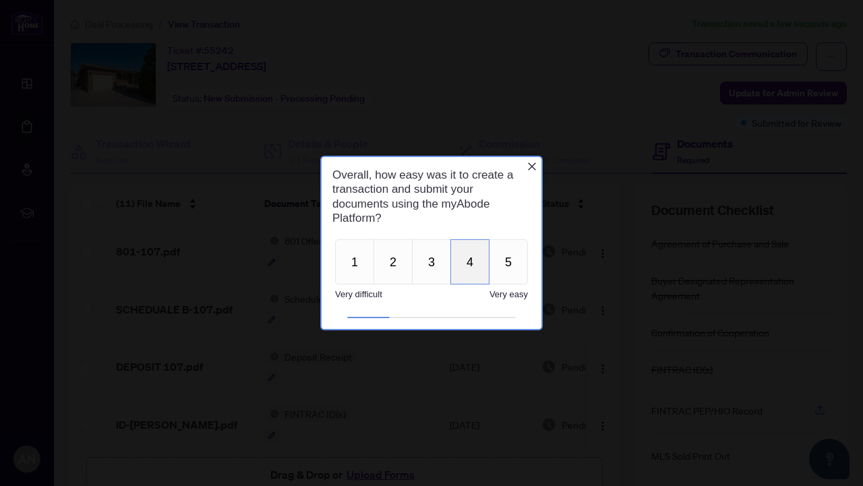
click at [472, 274] on button "4" at bounding box center [469, 261] width 39 height 45
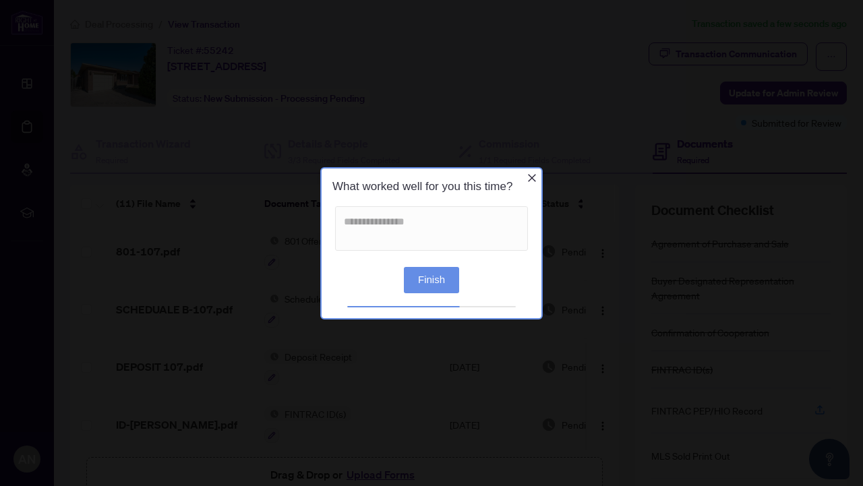
click at [445, 278] on button "Finish" at bounding box center [431, 279] width 55 height 26
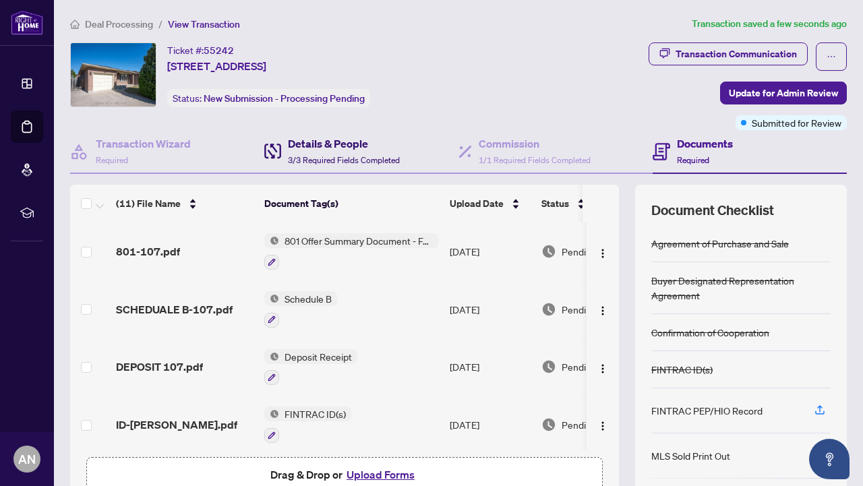
click at [340, 144] on h4 "Details & People" at bounding box center [344, 144] width 112 height 16
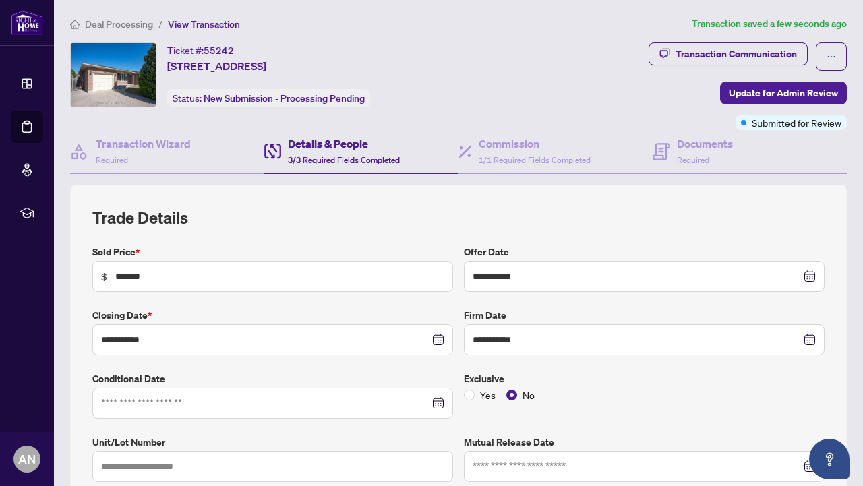
click at [457, 224] on h2 "Trade Details" at bounding box center [458, 218] width 732 height 22
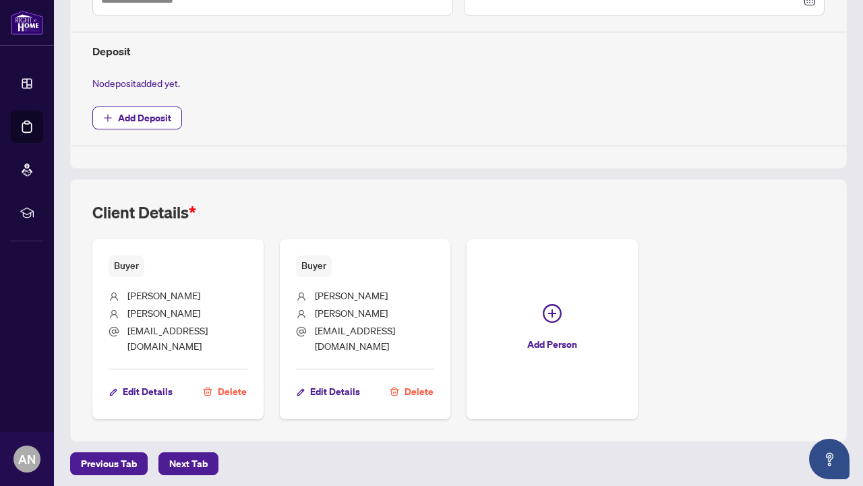
scroll to position [471, 0]
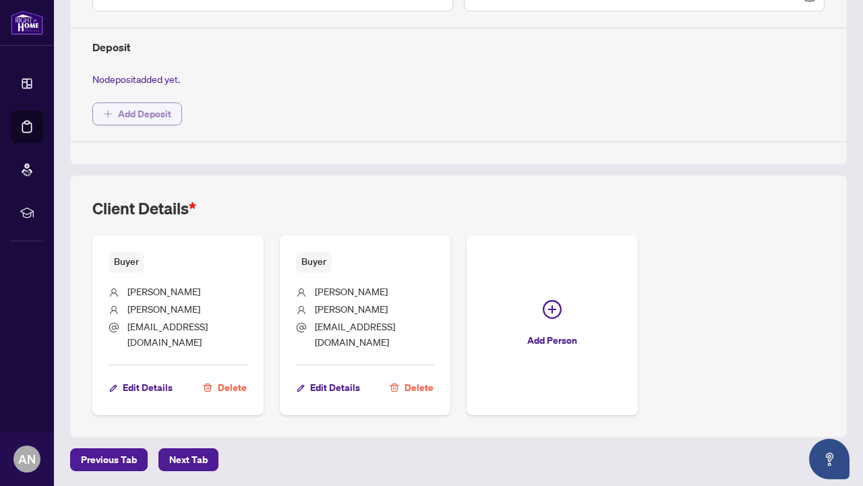
click at [158, 115] on span "Add Deposit" at bounding box center [144, 114] width 53 height 22
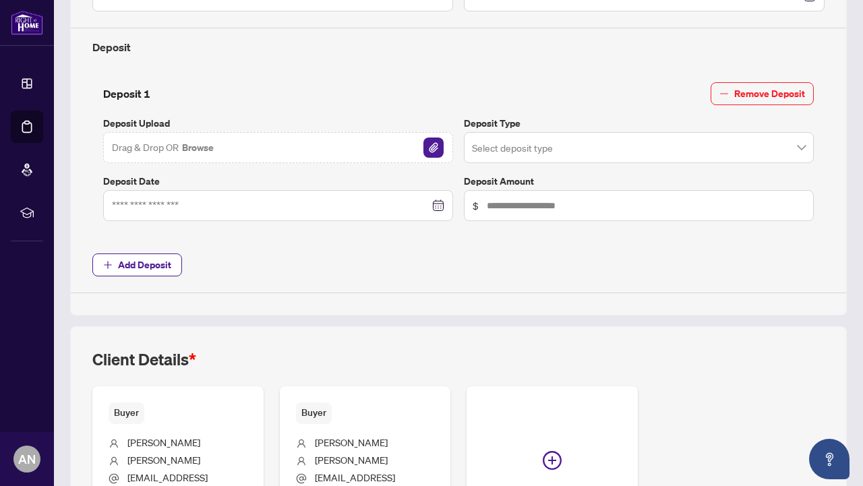
click at [324, 150] on div "Drag & Drop OR Browse" at bounding box center [278, 147] width 350 height 31
click at [434, 146] on img "button" at bounding box center [433, 148] width 20 height 20
click at [513, 152] on input "search" at bounding box center [633, 150] width 322 height 30
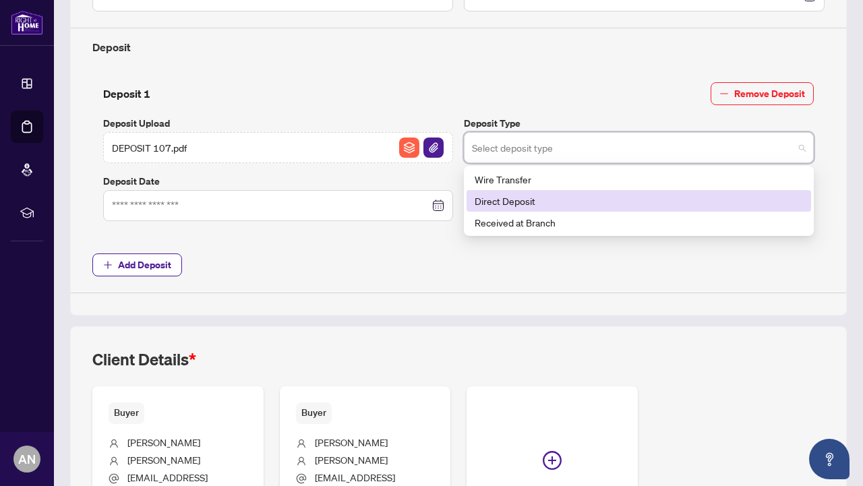
click at [520, 201] on div "Direct Deposit" at bounding box center [639, 200] width 328 height 15
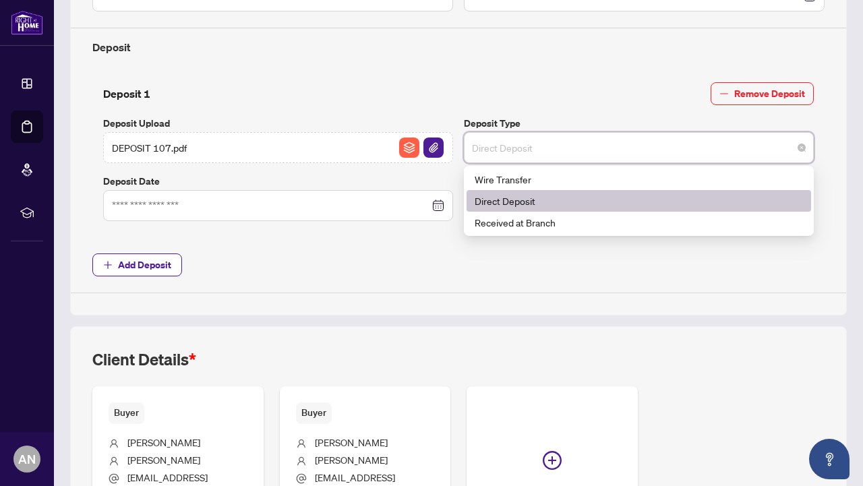
click at [510, 154] on span "Direct Deposit" at bounding box center [639, 148] width 334 height 26
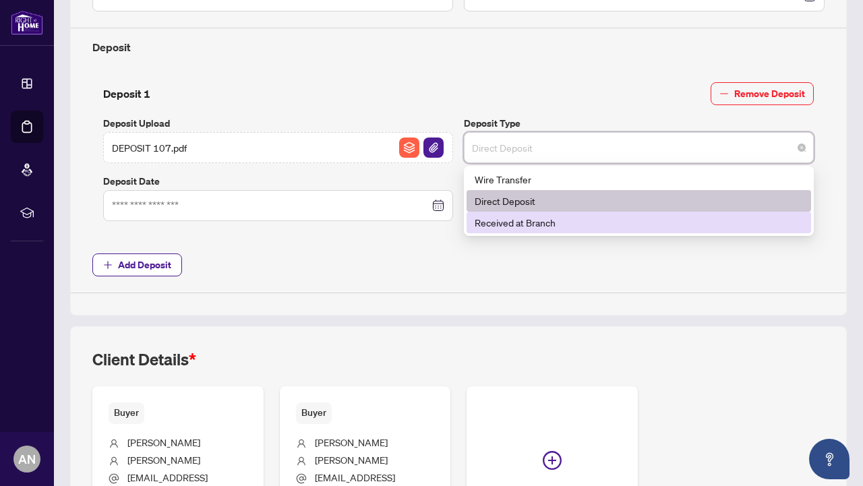
click at [464, 258] on span "Add Deposit" at bounding box center [458, 264] width 732 height 23
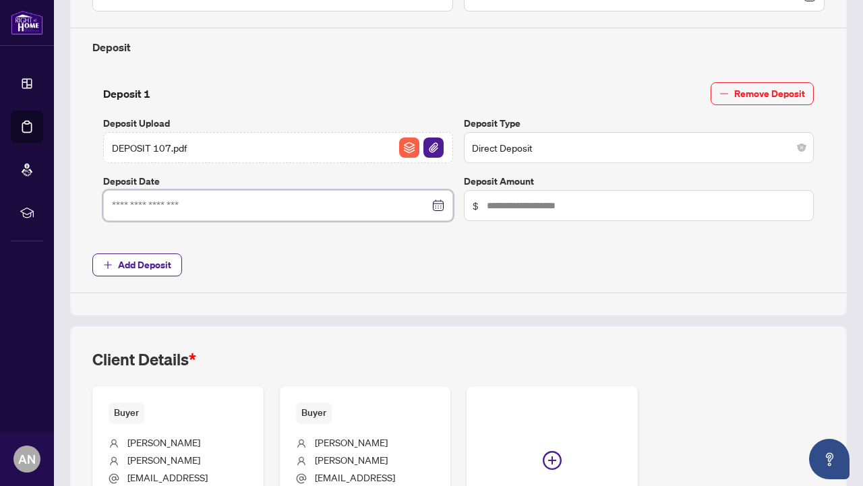
click at [287, 211] on input at bounding box center [271, 205] width 318 height 15
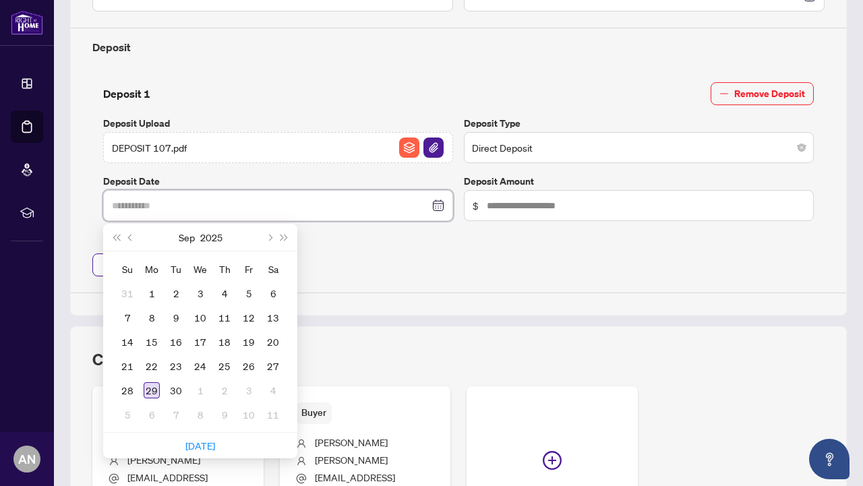
type input "**********"
click at [150, 386] on div "29" at bounding box center [152, 390] width 16 height 16
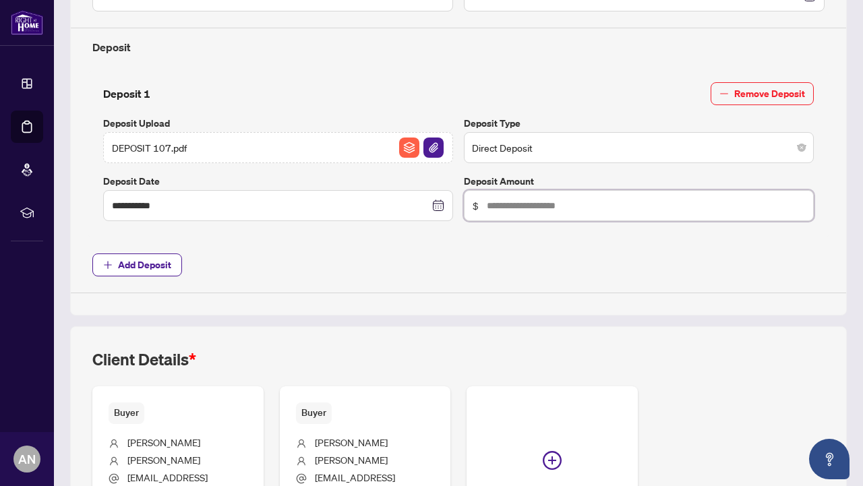
click at [503, 202] on input "text" at bounding box center [646, 205] width 318 height 15
type input "******"
click at [511, 242] on div "**********" at bounding box center [458, 33] width 743 height 519
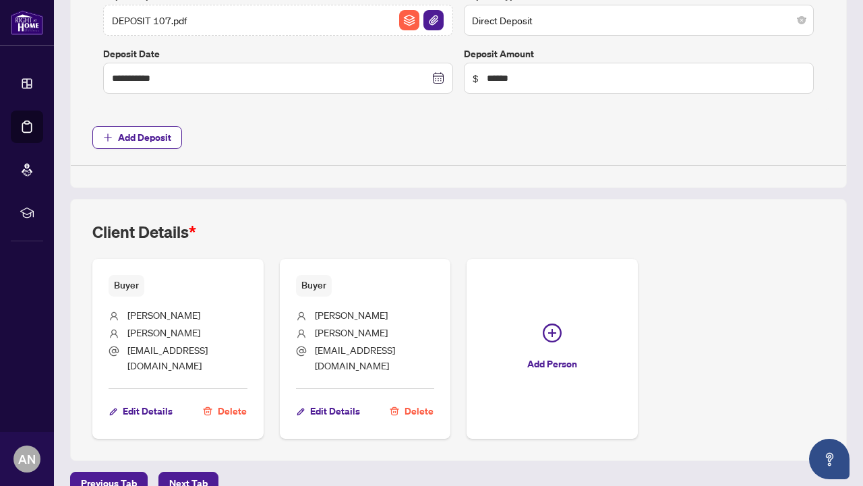
scroll to position [622, 0]
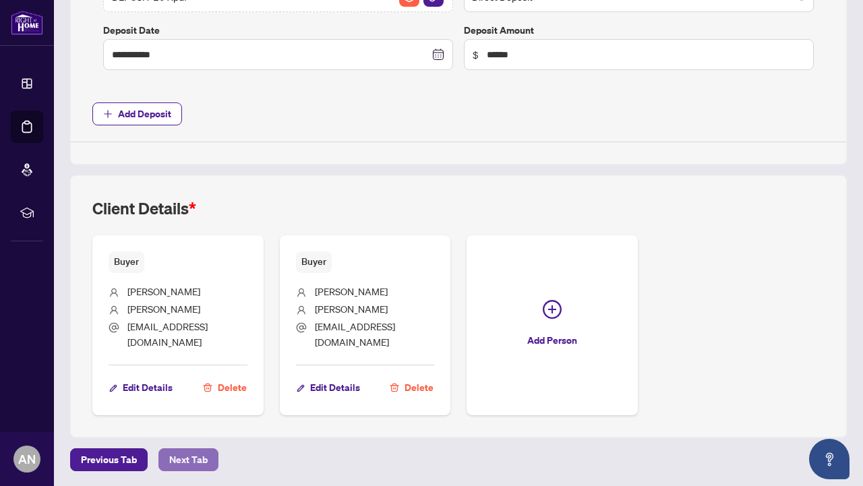
click at [187, 456] on span "Next Tab" at bounding box center [188, 460] width 38 height 22
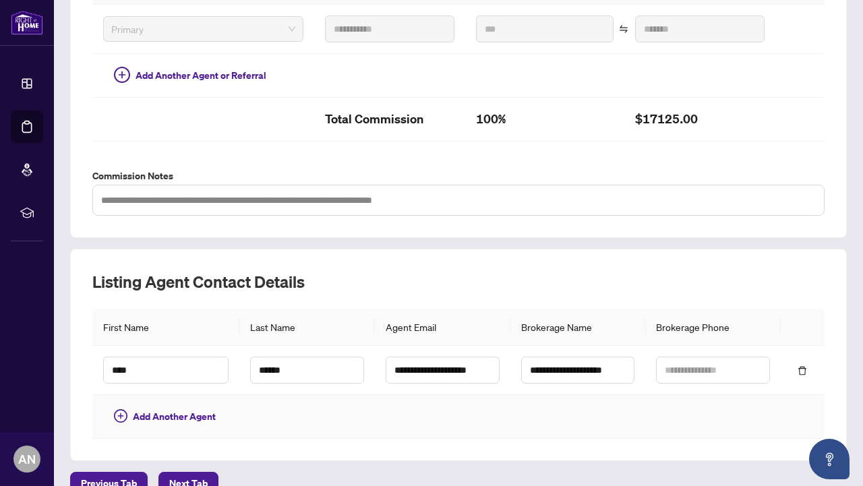
scroll to position [404, 0]
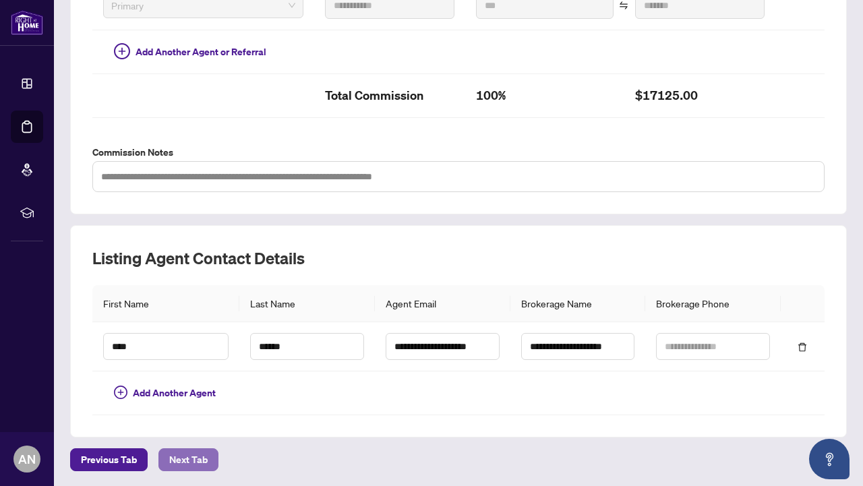
click at [170, 459] on span "Next Tab" at bounding box center [188, 460] width 38 height 22
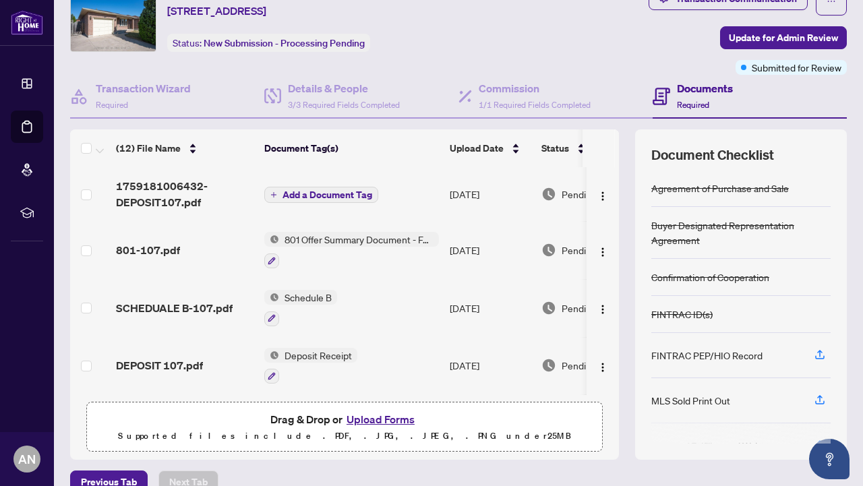
scroll to position [78, 0]
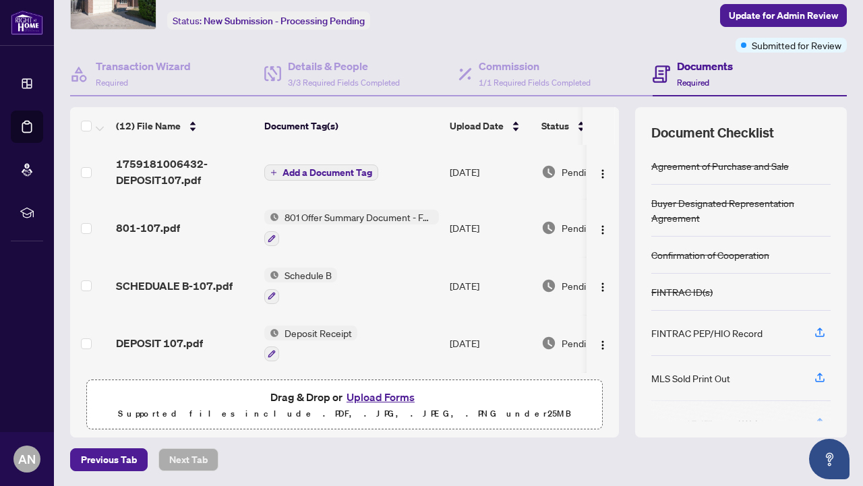
click at [621, 28] on div "Transaction Communication Update for Admin Review Submitted for Review" at bounding box center [679, 9] width 335 height 88
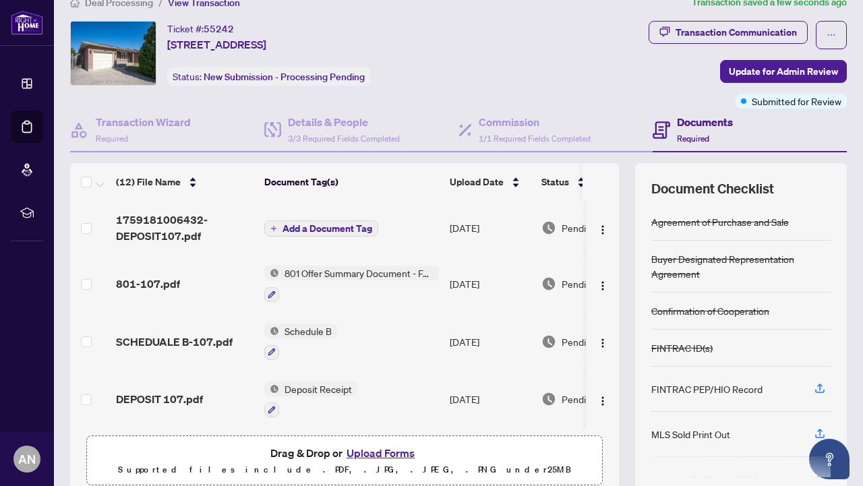
scroll to position [0, 0]
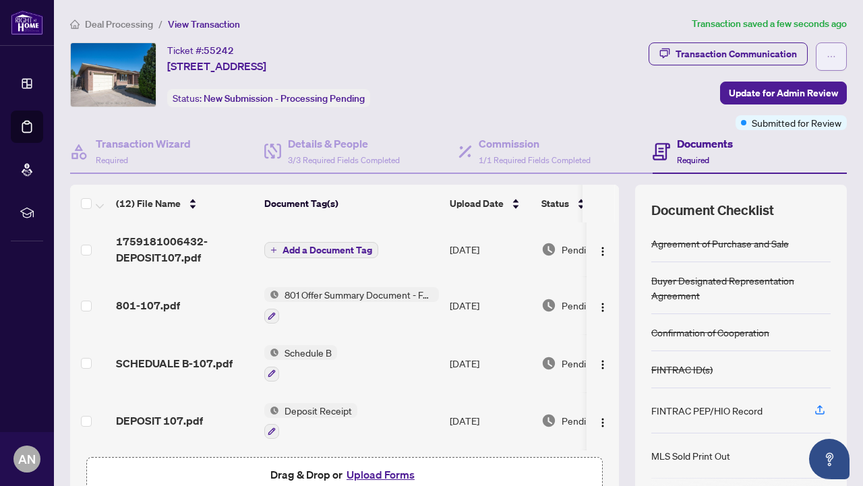
click at [832, 52] on icon "ellipsis" at bounding box center [831, 56] width 9 height 9
click at [672, 107] on div "Transaction Communication Update for Admin Review Submitted for Review" at bounding box center [679, 86] width 335 height 88
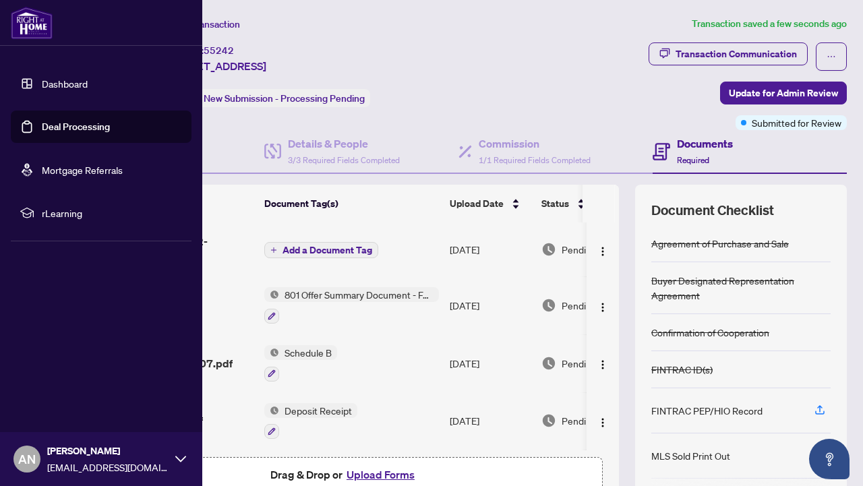
click at [181, 462] on icon at bounding box center [180, 459] width 11 height 11
click at [64, 379] on span "Logout" at bounding box center [54, 379] width 30 height 22
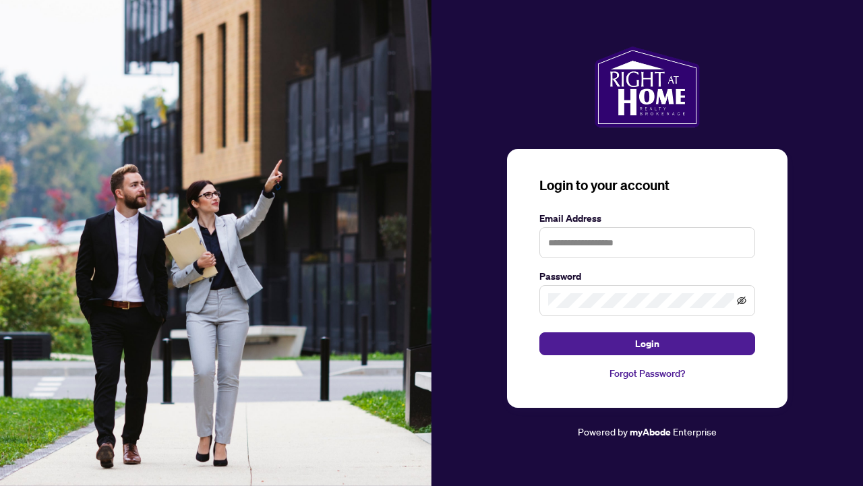
click at [742, 299] on icon "eye-invisible" at bounding box center [741, 300] width 9 height 9
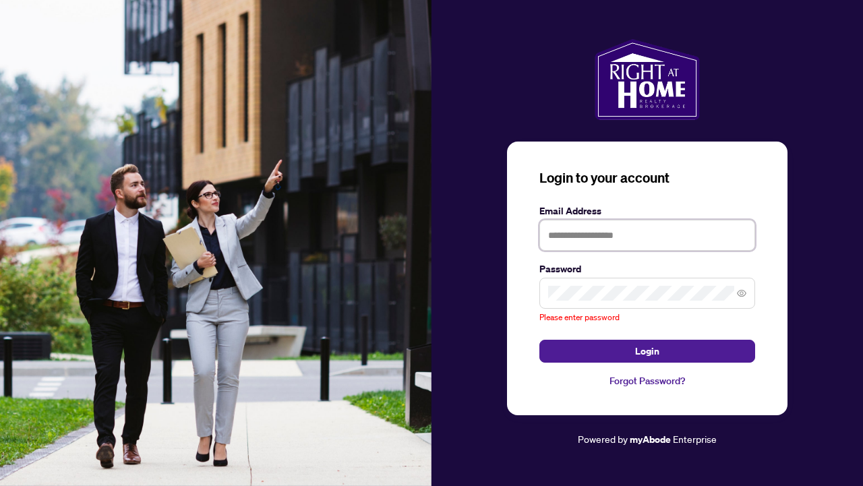
click at [665, 247] on input "text" at bounding box center [647, 235] width 216 height 31
type input "**********"
